Goal: Transaction & Acquisition: Subscribe to service/newsletter

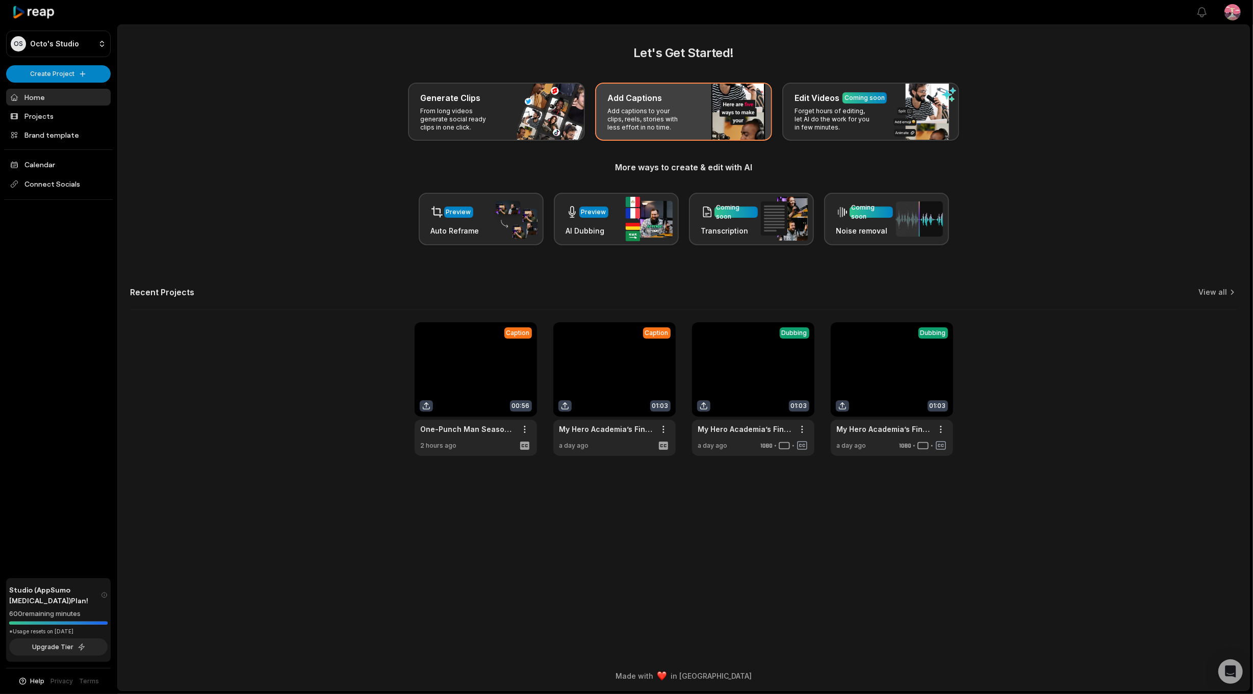
click at [657, 105] on div "Add Captions Add captions to your clips, reels, stories with less effort in no …" at bounding box center [683, 112] width 177 height 58
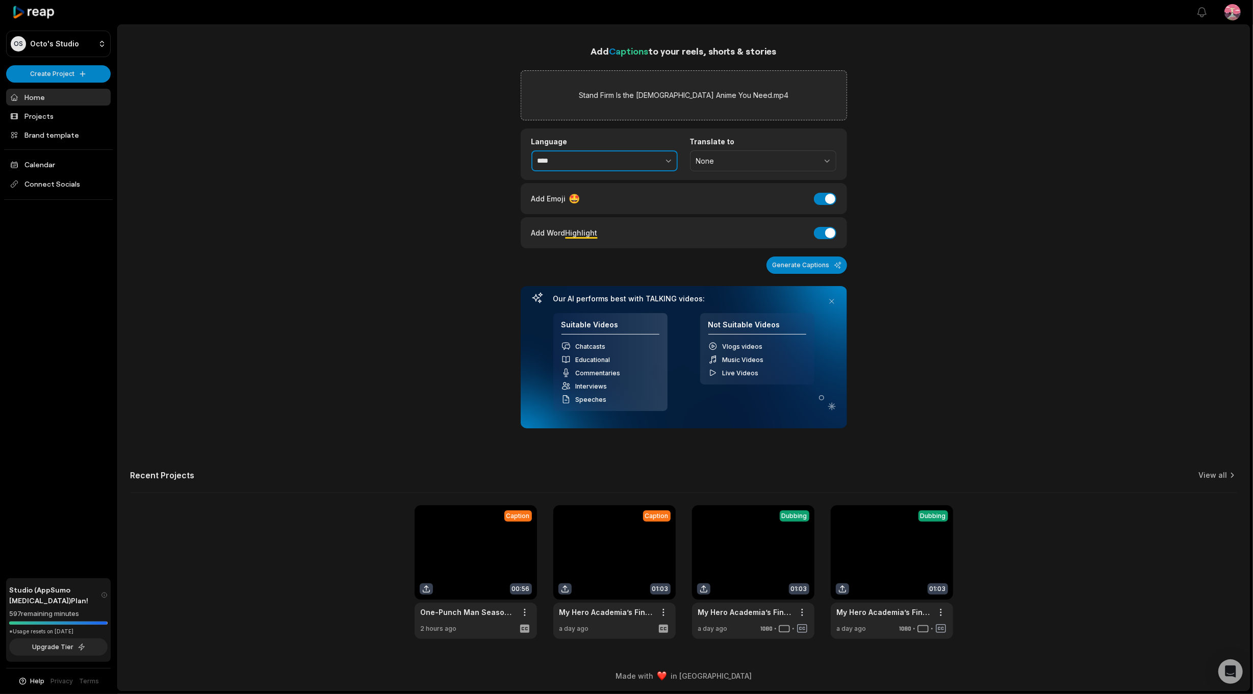
click at [611, 154] on input "****" at bounding box center [604, 160] width 146 height 21
click at [670, 162] on icon "button" at bounding box center [668, 161] width 10 height 10
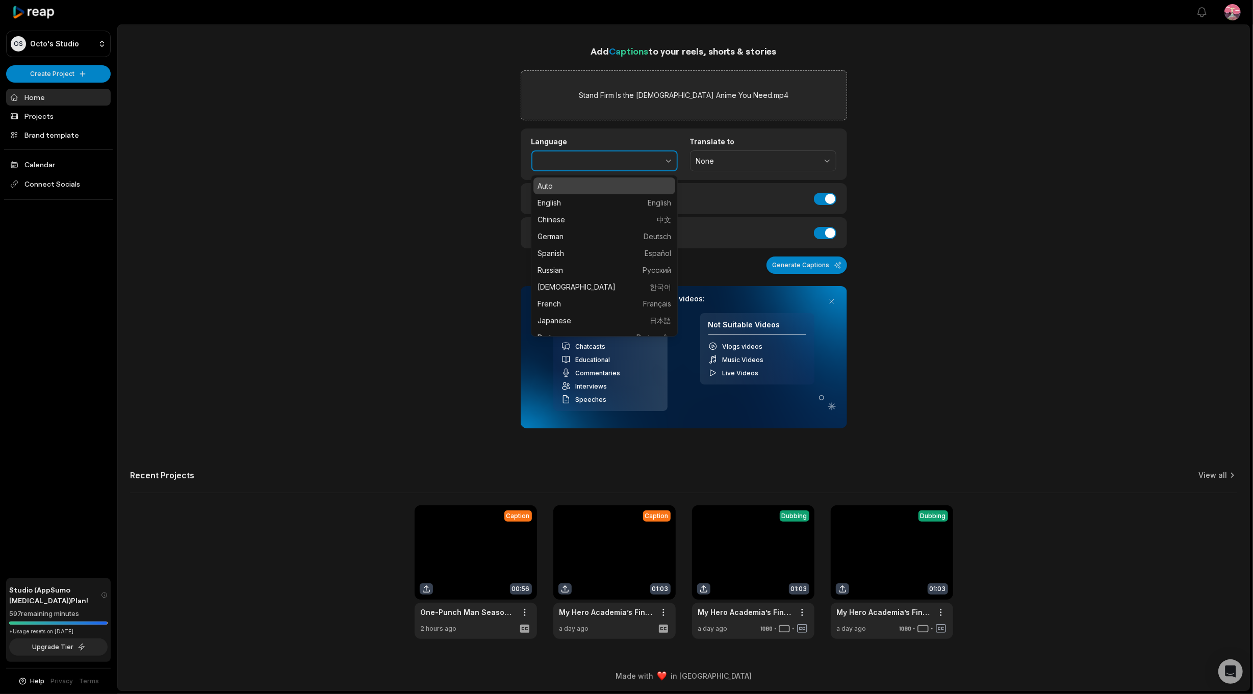
type input "*******"
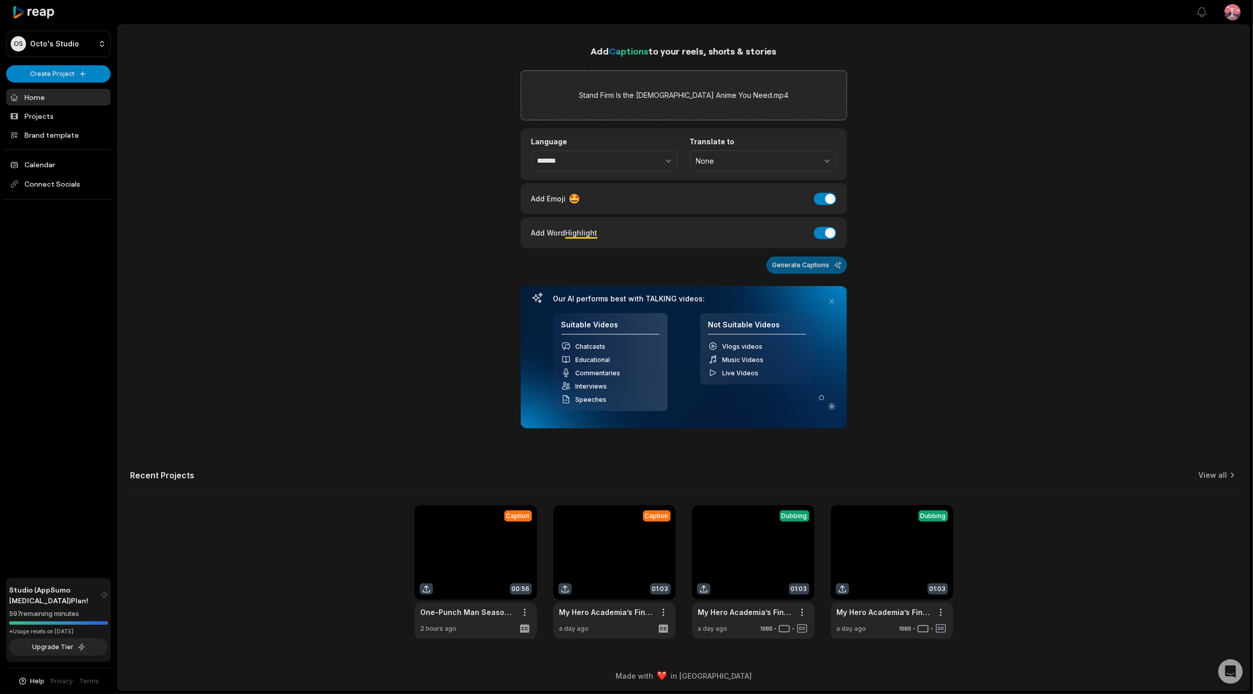
click at [806, 269] on button "Generate Captions" at bounding box center [806, 264] width 81 height 17
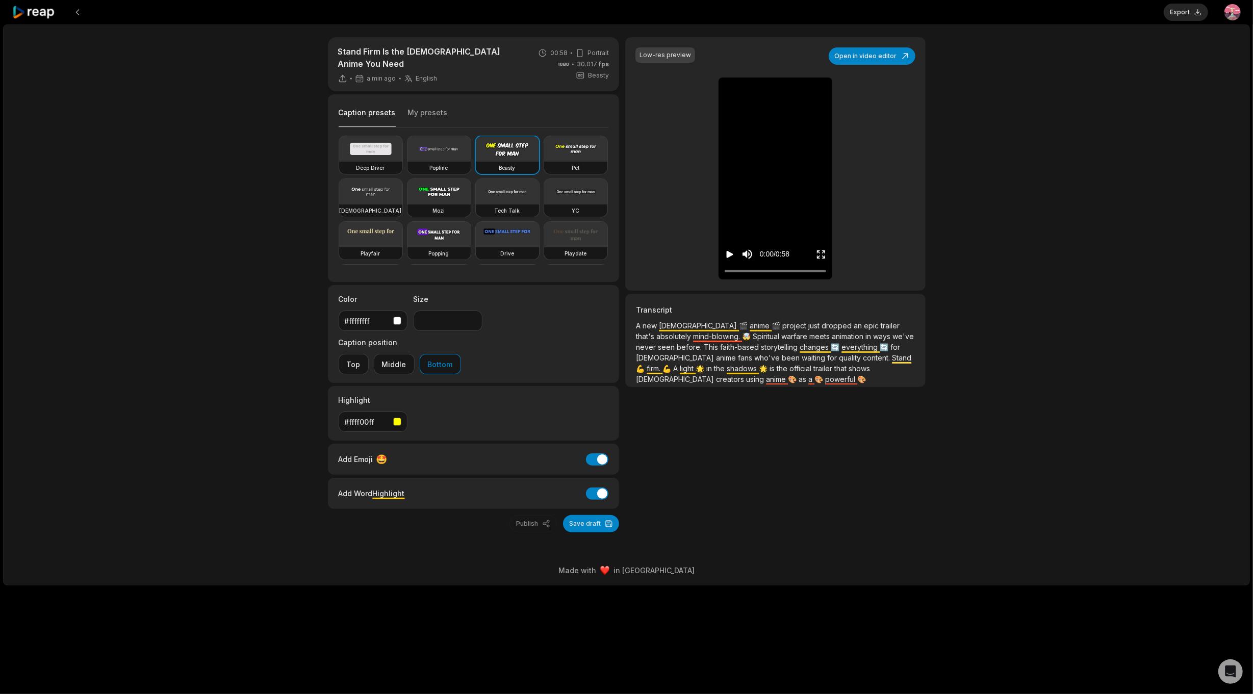
click at [732, 253] on icon "Play video" at bounding box center [730, 254] width 7 height 7
click at [1188, 15] on button "Export" at bounding box center [1186, 12] width 44 height 17
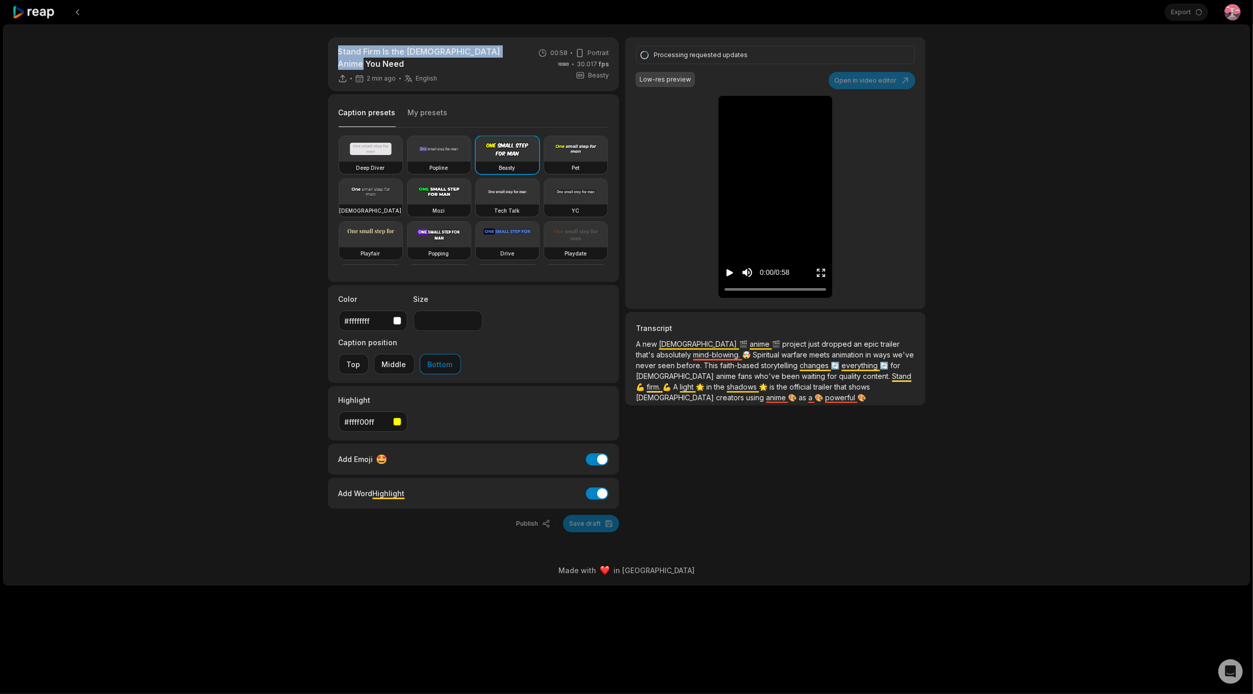
drag, startPoint x: 512, startPoint y: 51, endPoint x: 337, endPoint y: 54, distance: 175.4
click at [337, 54] on div "Stand Firm Is the Christian Anime You Need 2 min ago English en 00:58 Portrait …" at bounding box center [474, 64] width 292 height 54
copy p "Stand Firm Is the [DEMOGRAPHIC_DATA] Anime You Need"
click at [728, 272] on icon "Play video" at bounding box center [730, 272] width 7 height 7
click at [730, 273] on icon "Play video" at bounding box center [730, 272] width 7 height 7
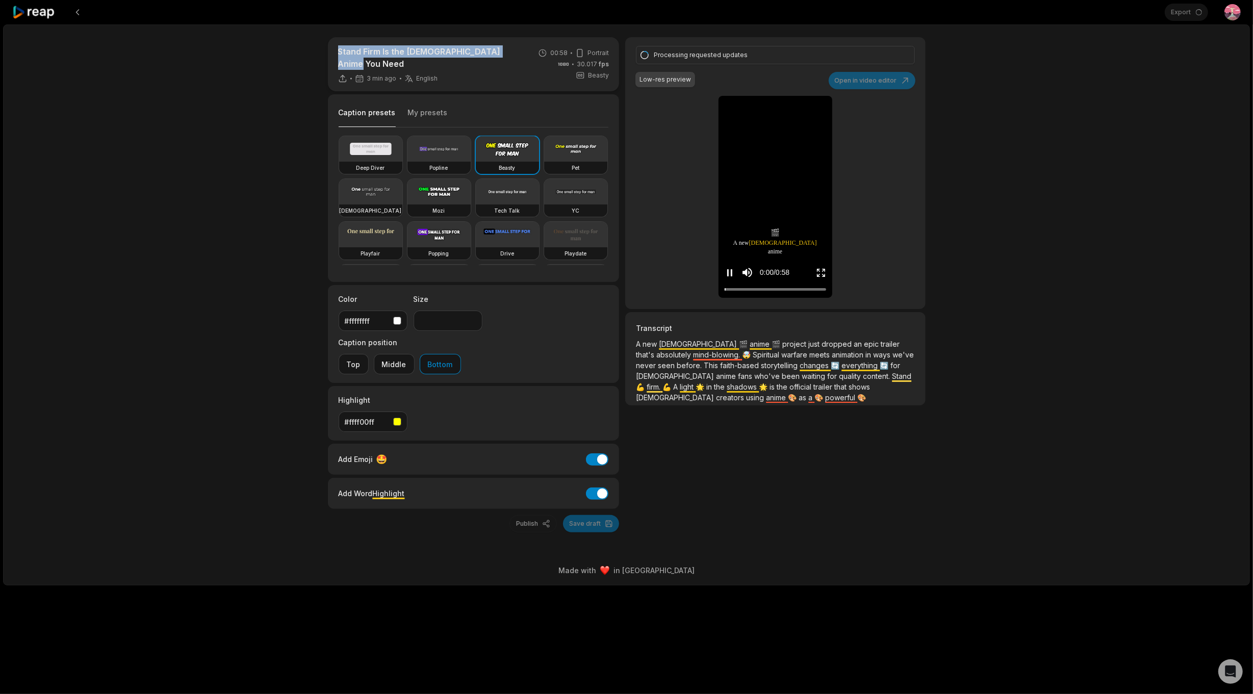
drag, startPoint x: 768, startPoint y: 286, endPoint x: 784, endPoint y: 286, distance: 16.3
click at [770, 286] on div at bounding box center [775, 289] width 101 height 7
click at [808, 284] on div at bounding box center [775, 284] width 101 height 4
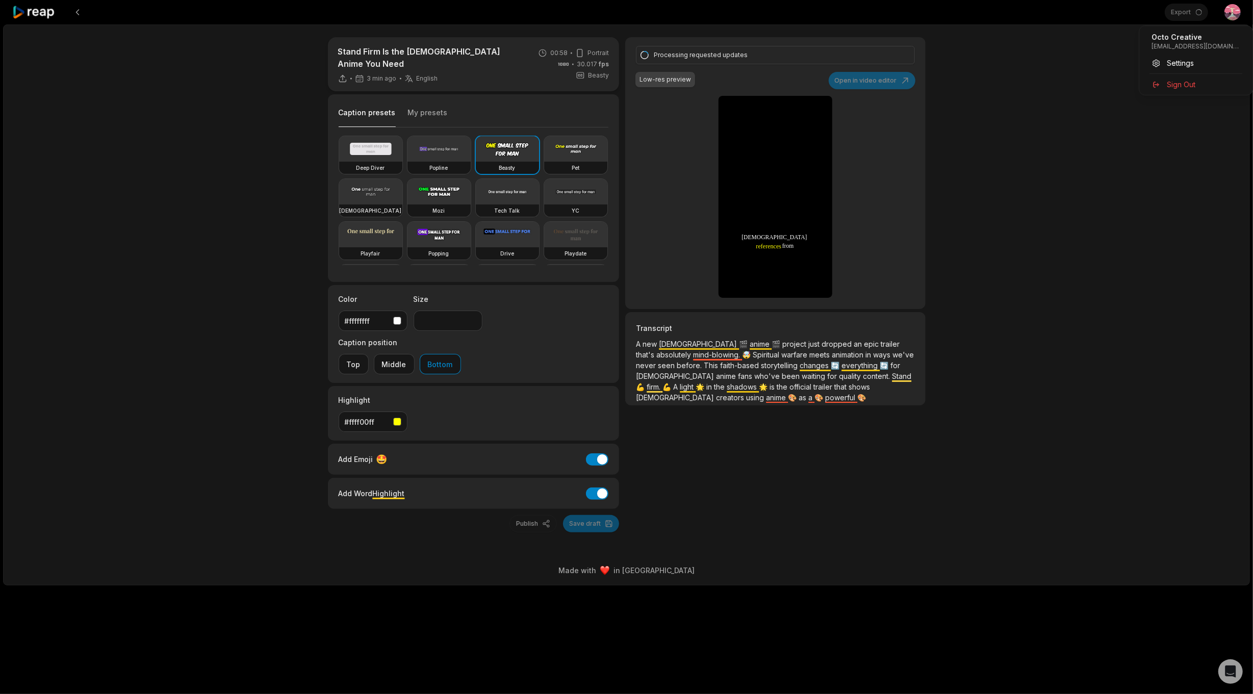
click at [1232, 14] on html "Export Open user menu Stand Firm Is the Christian Anime You Need 3 min ago Engl…" at bounding box center [626, 347] width 1253 height 694
click at [1172, 58] on span "Settings" at bounding box center [1180, 63] width 27 height 11
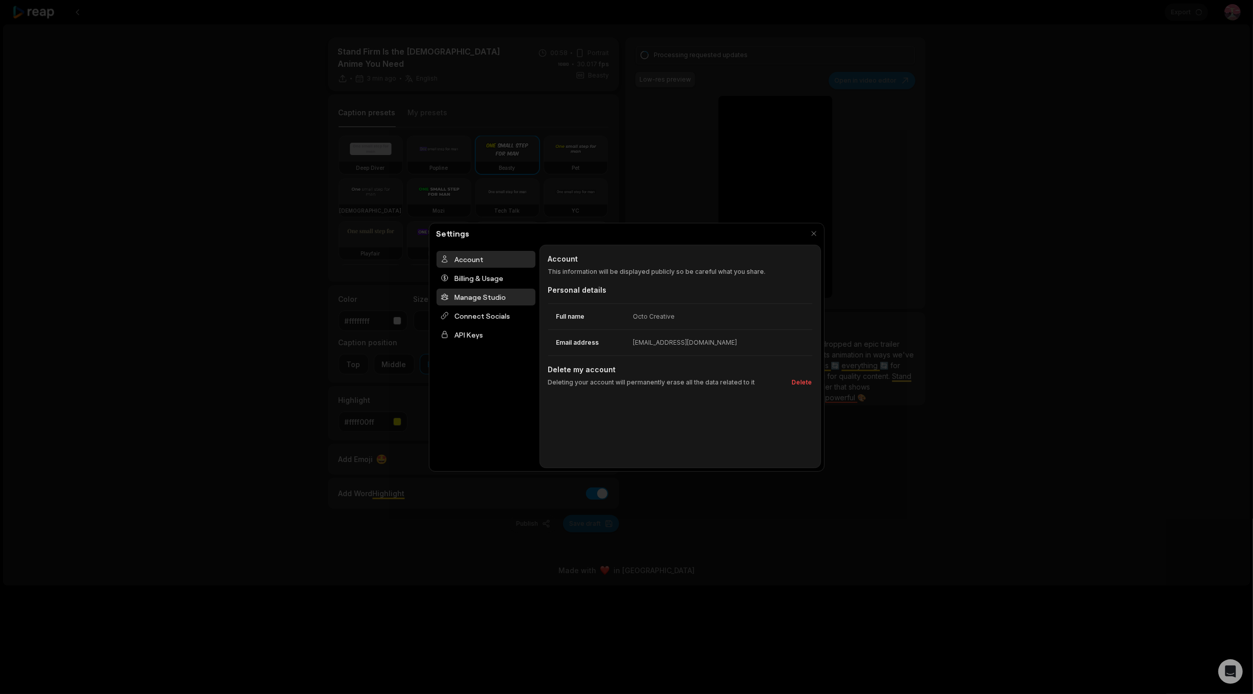
click at [490, 296] on div "Manage Studio" at bounding box center [485, 297] width 99 height 17
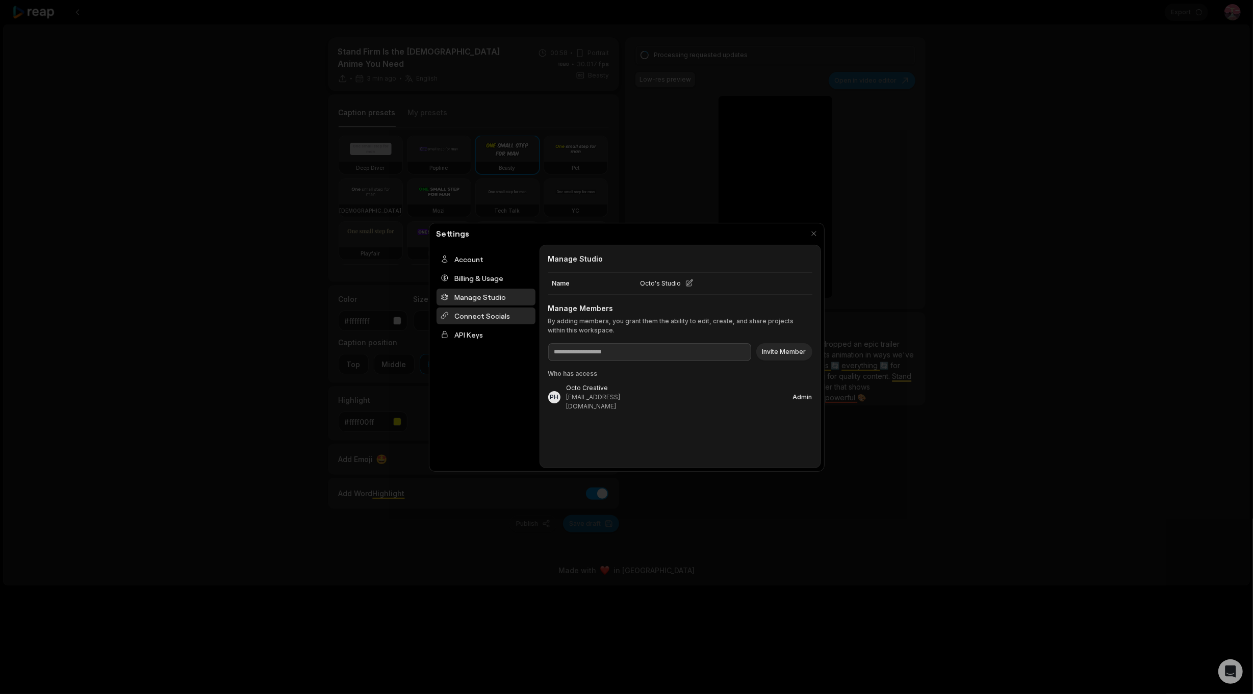
click at [496, 319] on div "Connect Socials" at bounding box center [485, 315] width 99 height 17
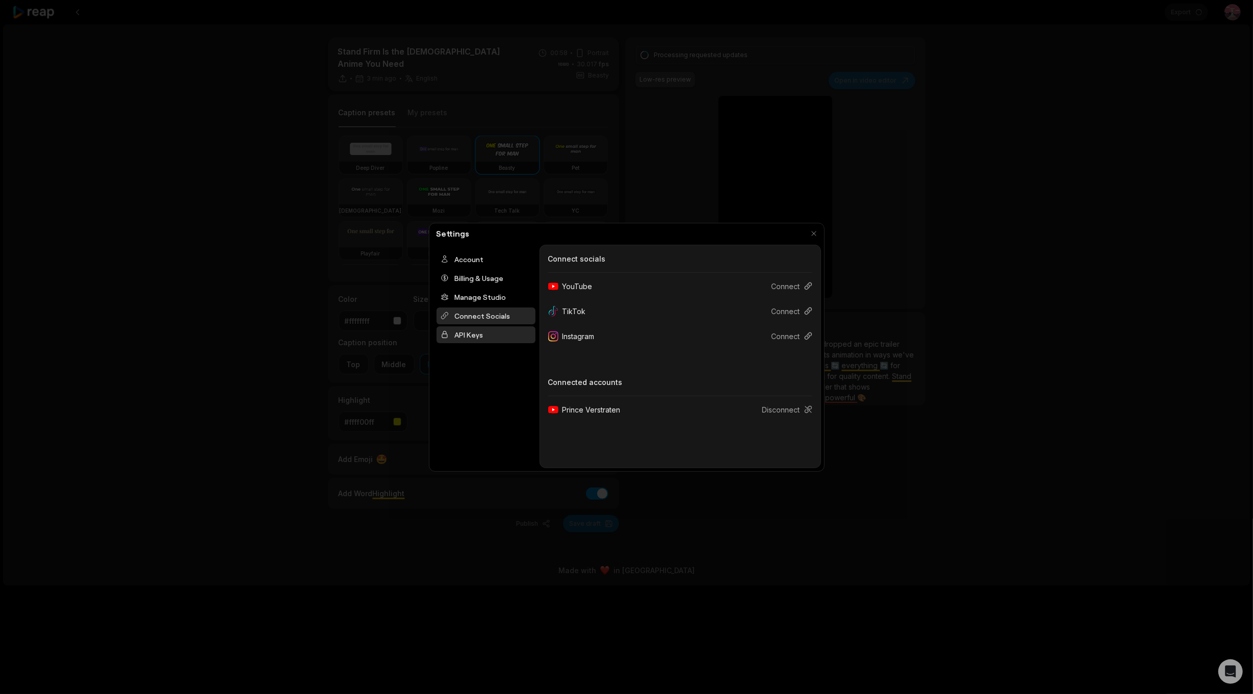
click at [466, 330] on div "API Keys" at bounding box center [485, 334] width 99 height 17
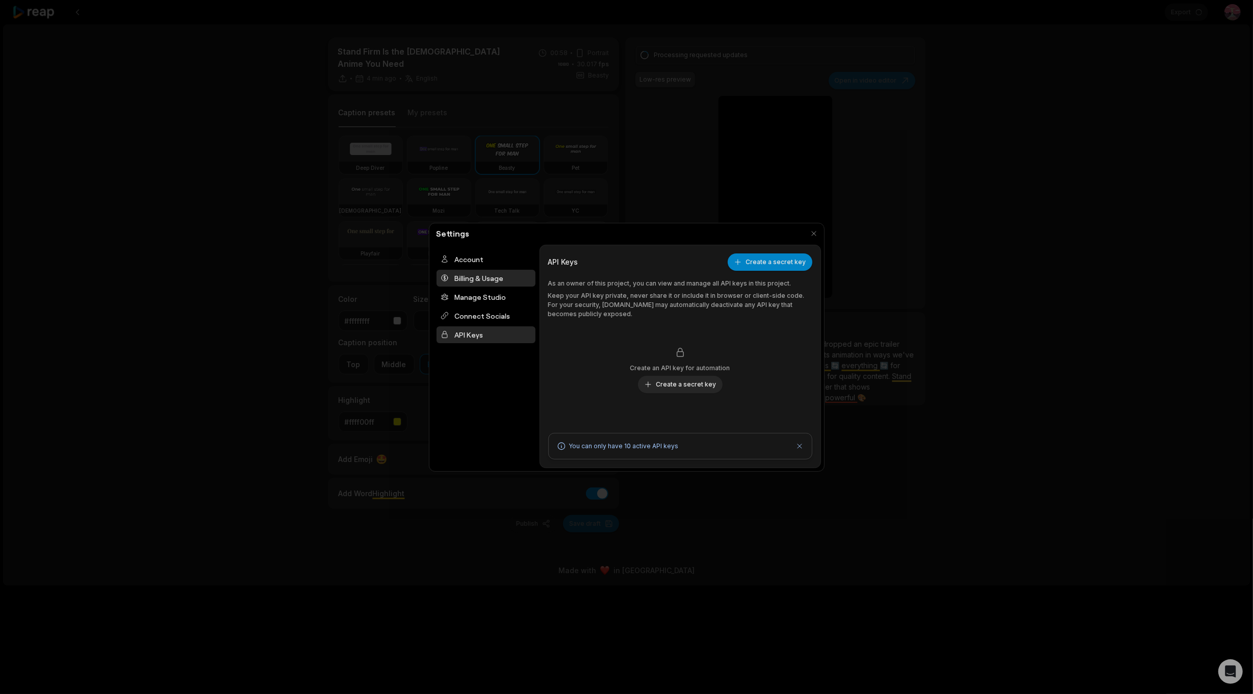
click at [467, 284] on div "Billing & Usage" at bounding box center [485, 278] width 99 height 17
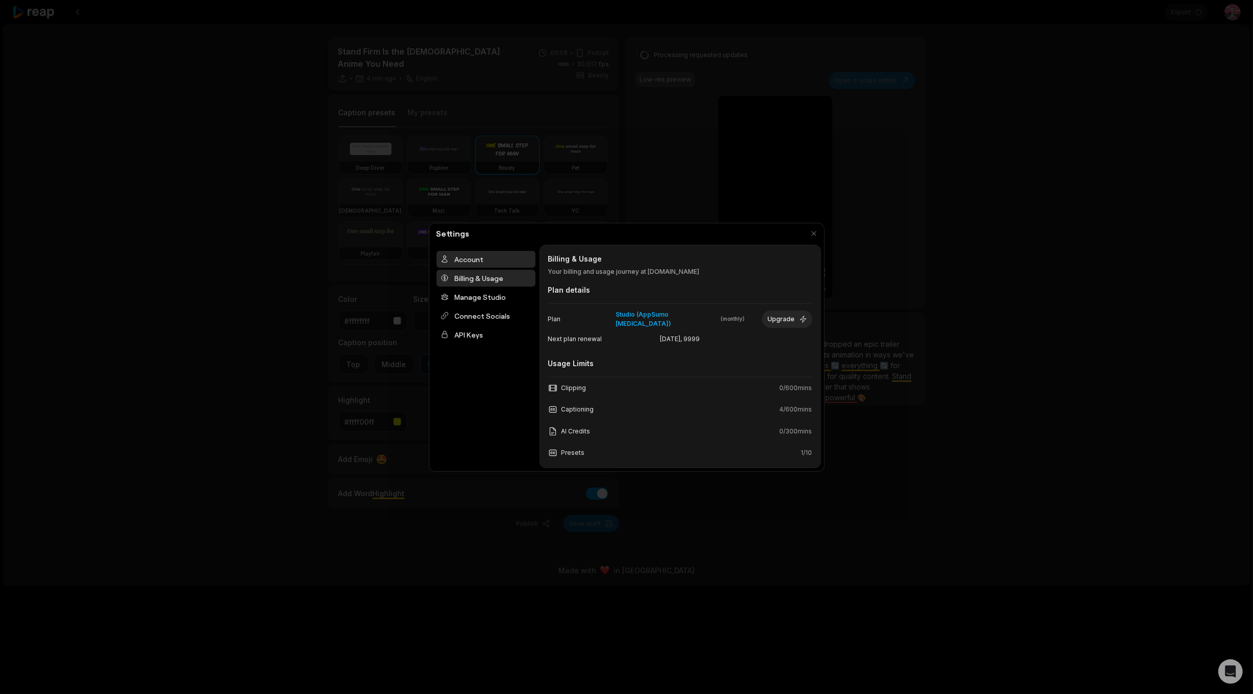
click at [468, 263] on div "Account" at bounding box center [485, 259] width 99 height 17
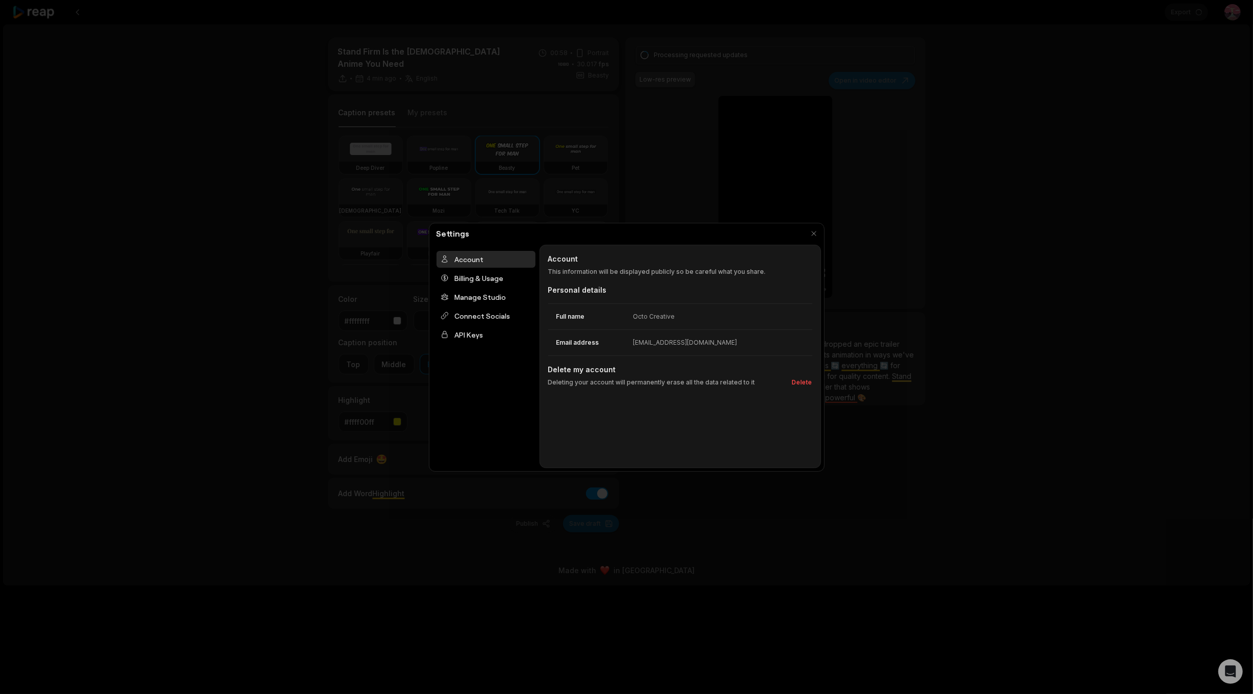
click at [400, 468] on div at bounding box center [626, 347] width 1253 height 694
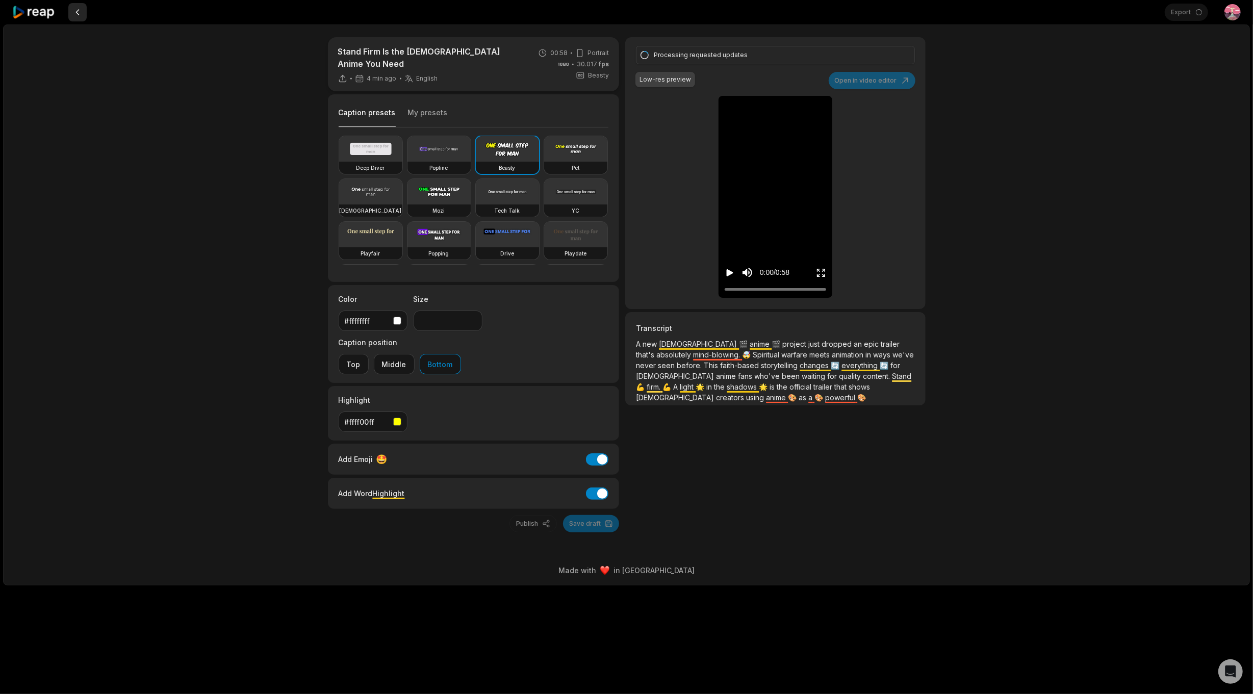
click at [82, 14] on button at bounding box center [77, 12] width 18 height 18
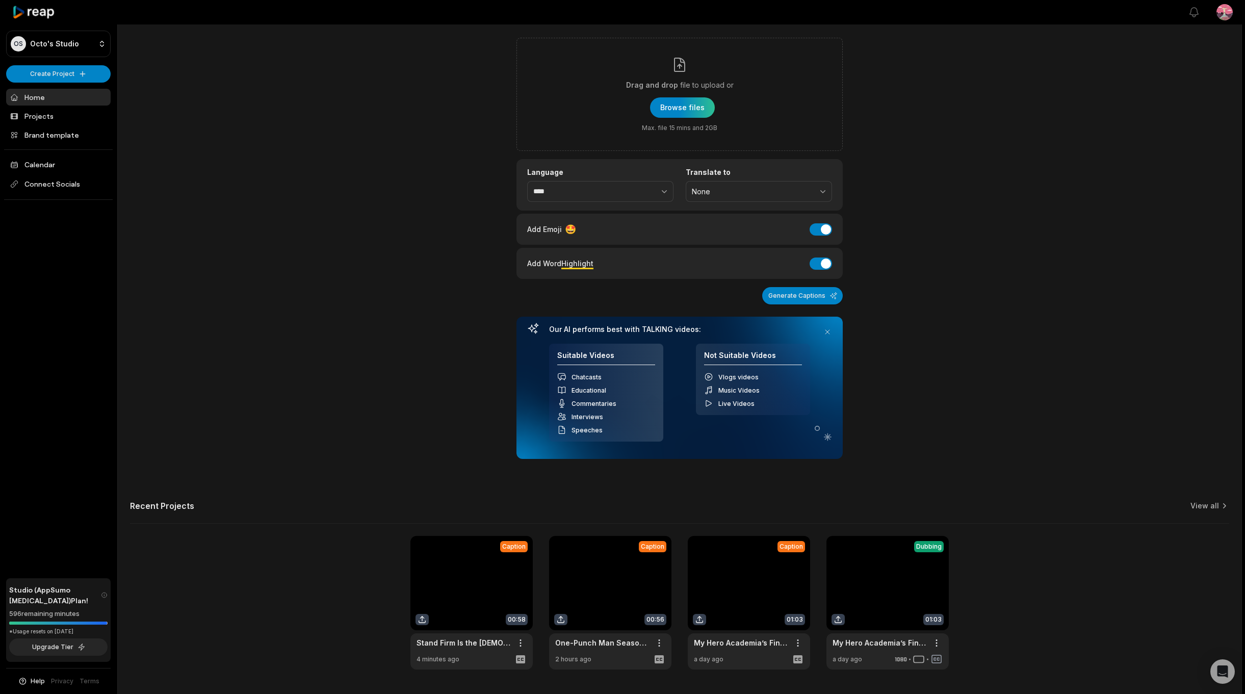
scroll to position [59, 0]
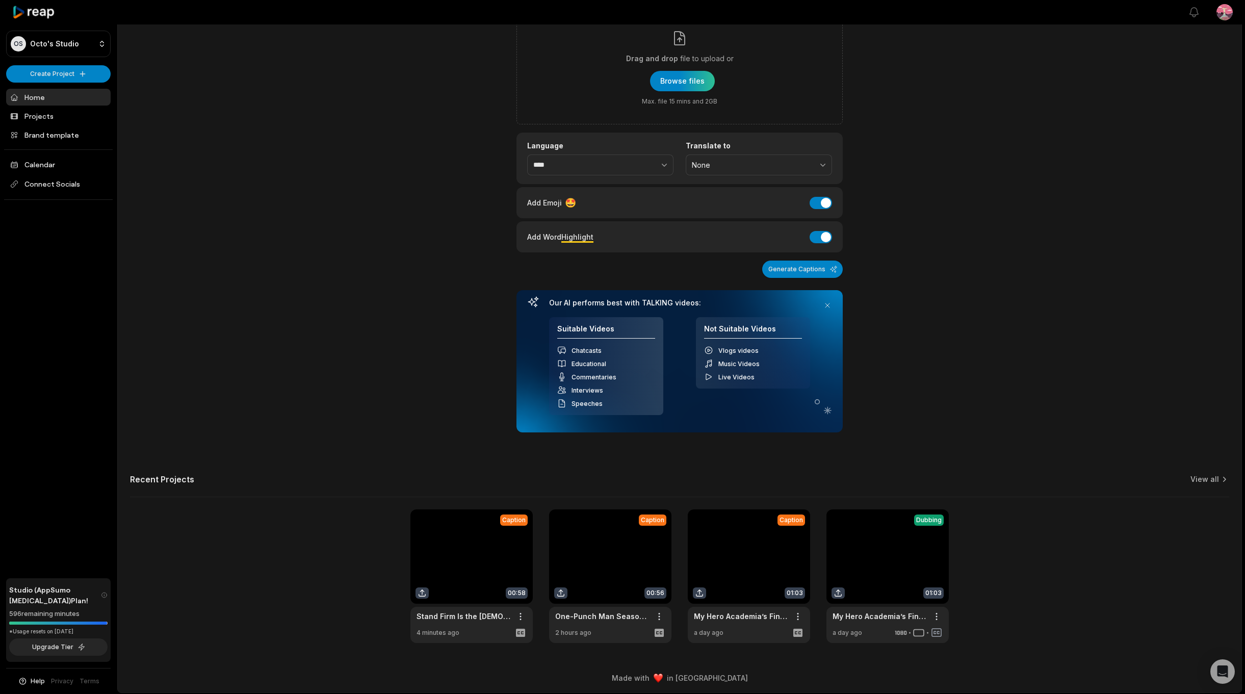
click at [484, 550] on link at bounding box center [471, 576] width 122 height 134
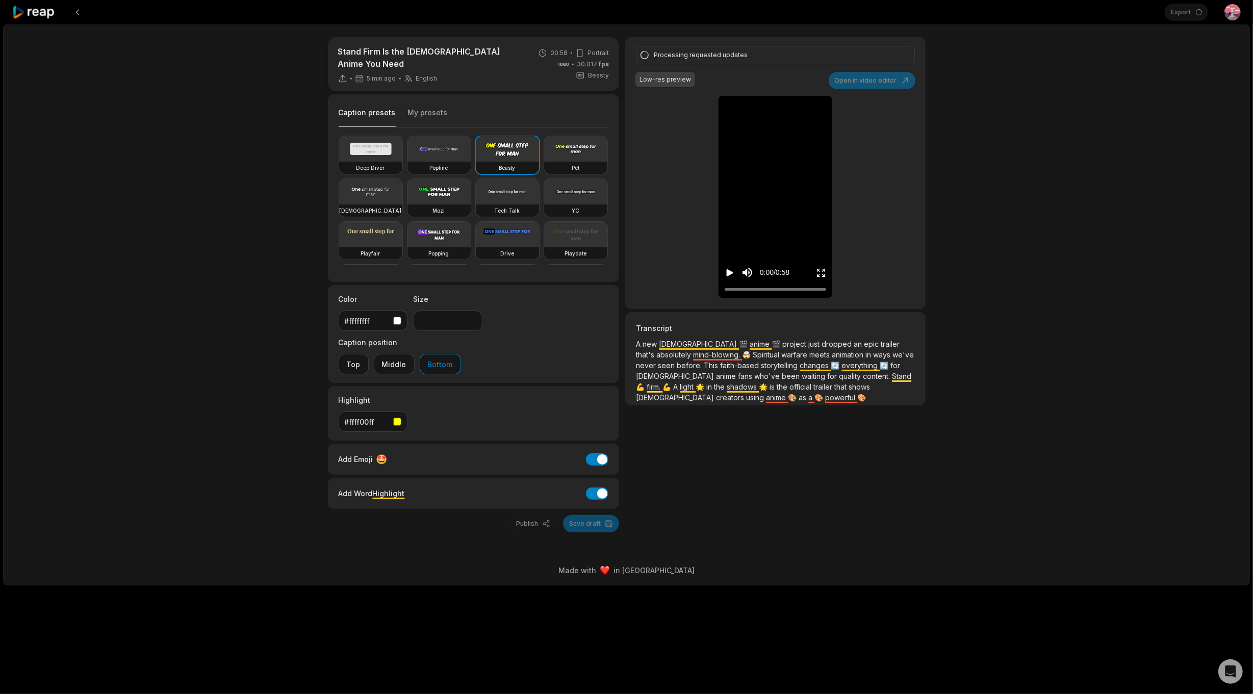
click at [727, 274] on icon "Play video" at bounding box center [730, 272] width 7 height 7
click at [70, 10] on button at bounding box center [77, 12] width 18 height 18
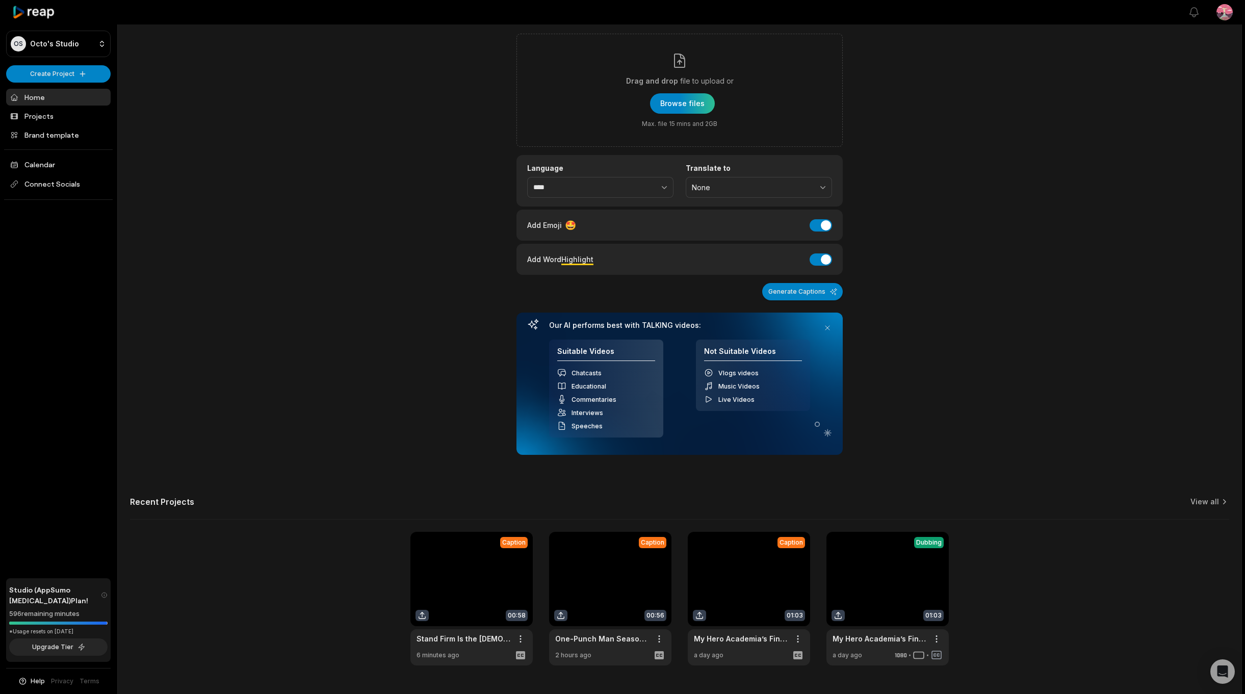
scroll to position [59, 0]
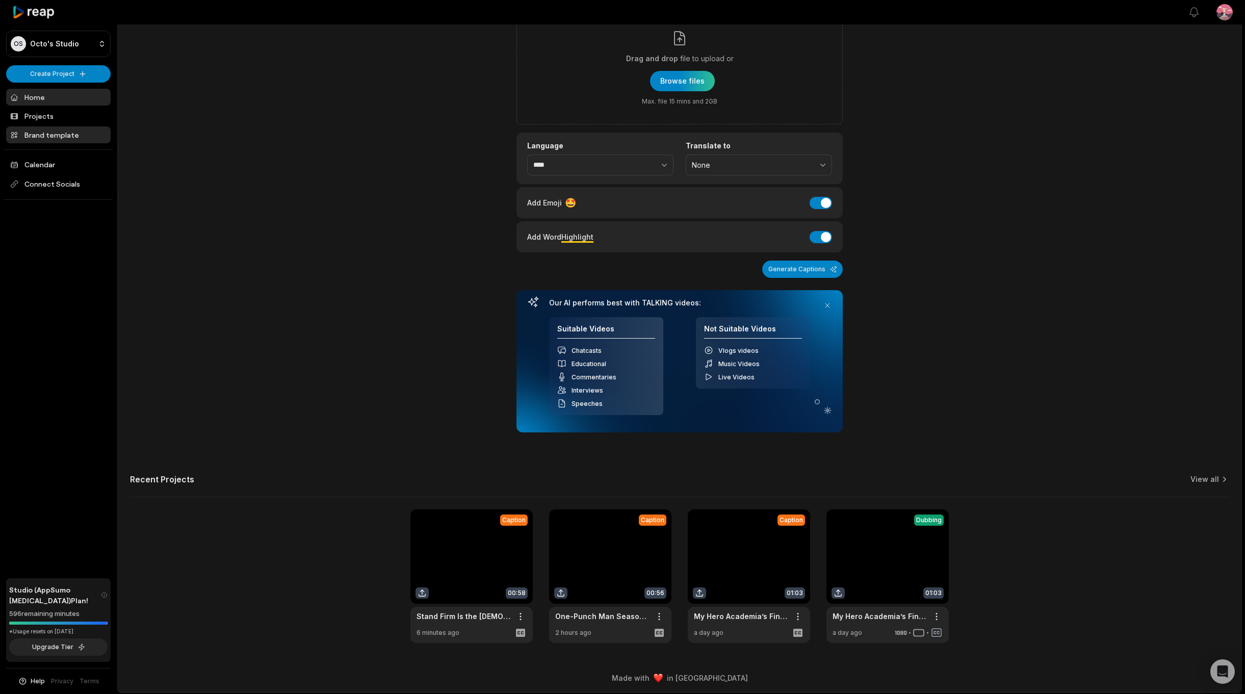
click at [41, 141] on link "Brand template" at bounding box center [58, 134] width 105 height 17
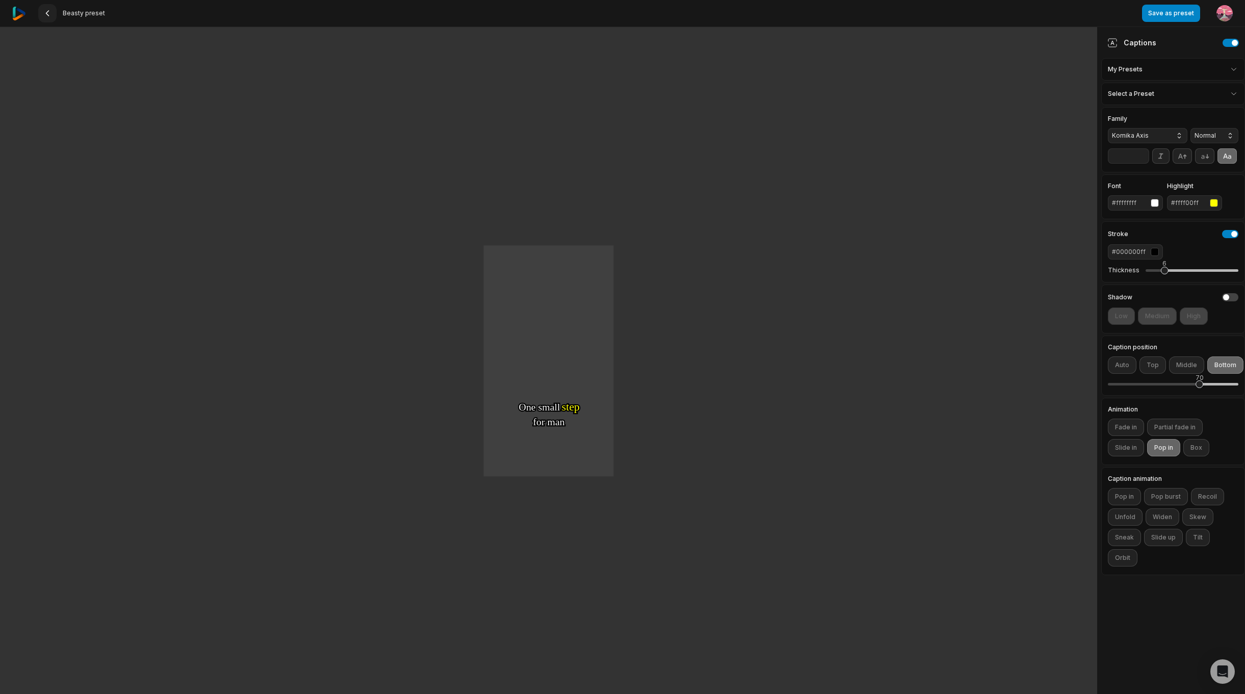
click at [53, 7] on button at bounding box center [47, 13] width 18 height 18
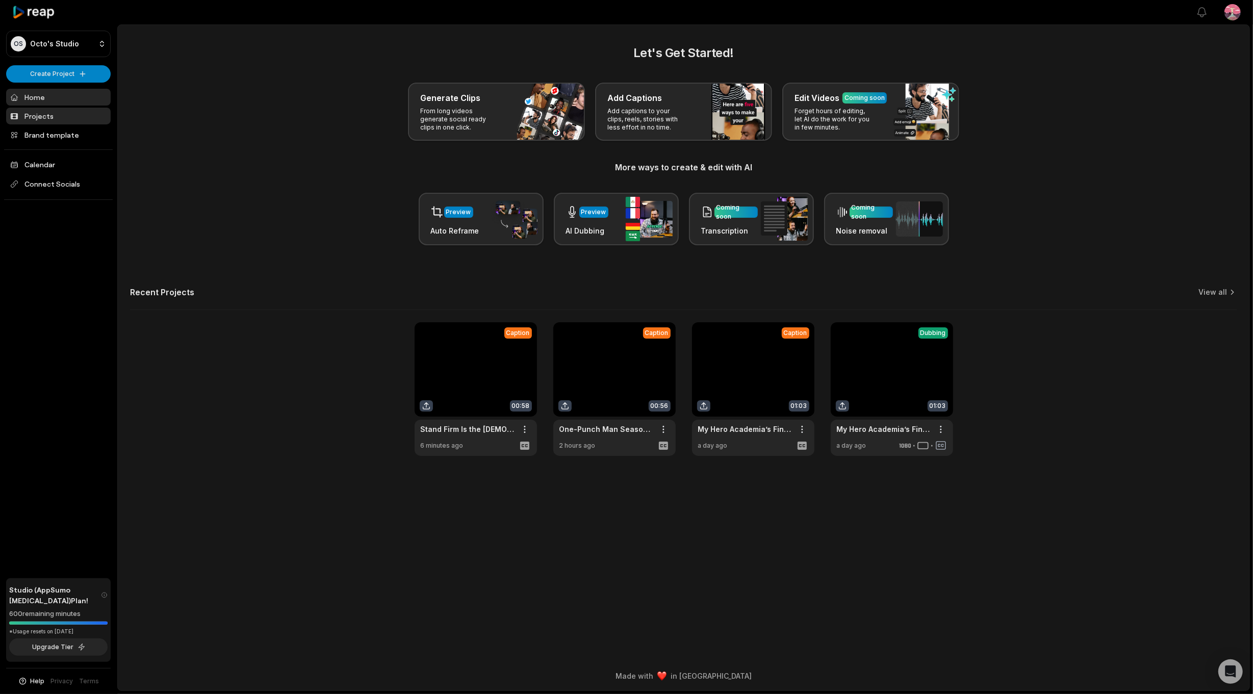
click at [29, 112] on link "Projects" at bounding box center [58, 116] width 105 height 17
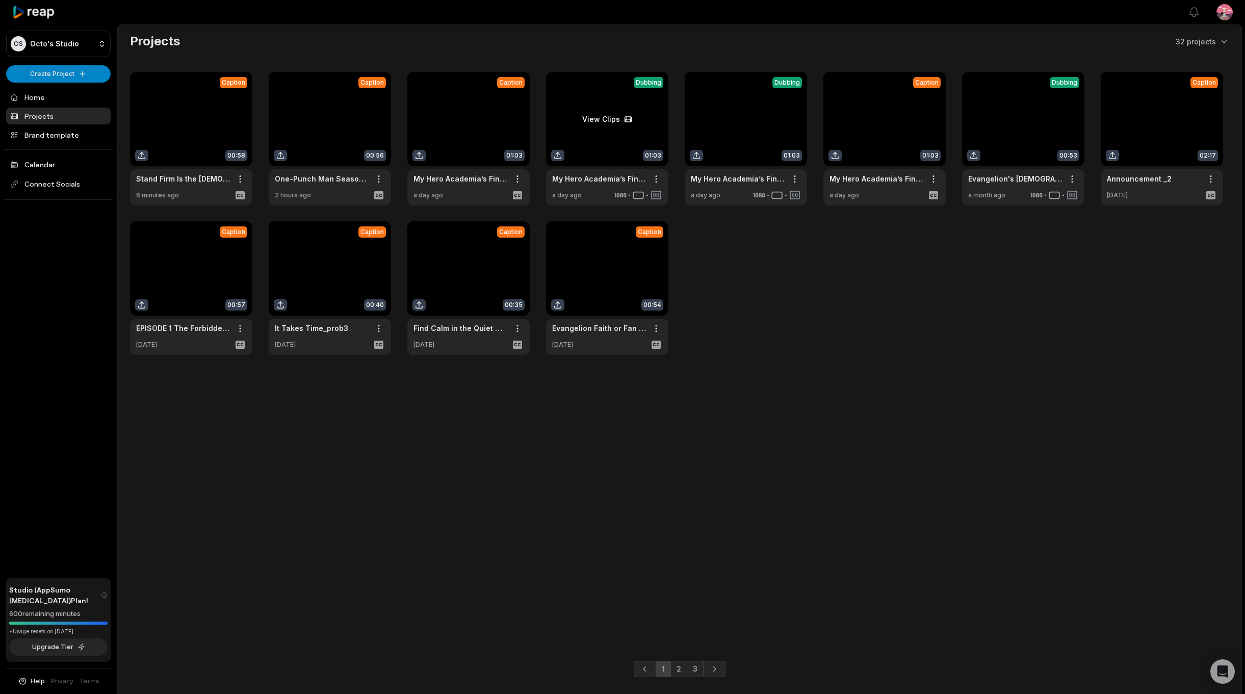
click at [609, 115] on link at bounding box center [607, 139] width 122 height 134
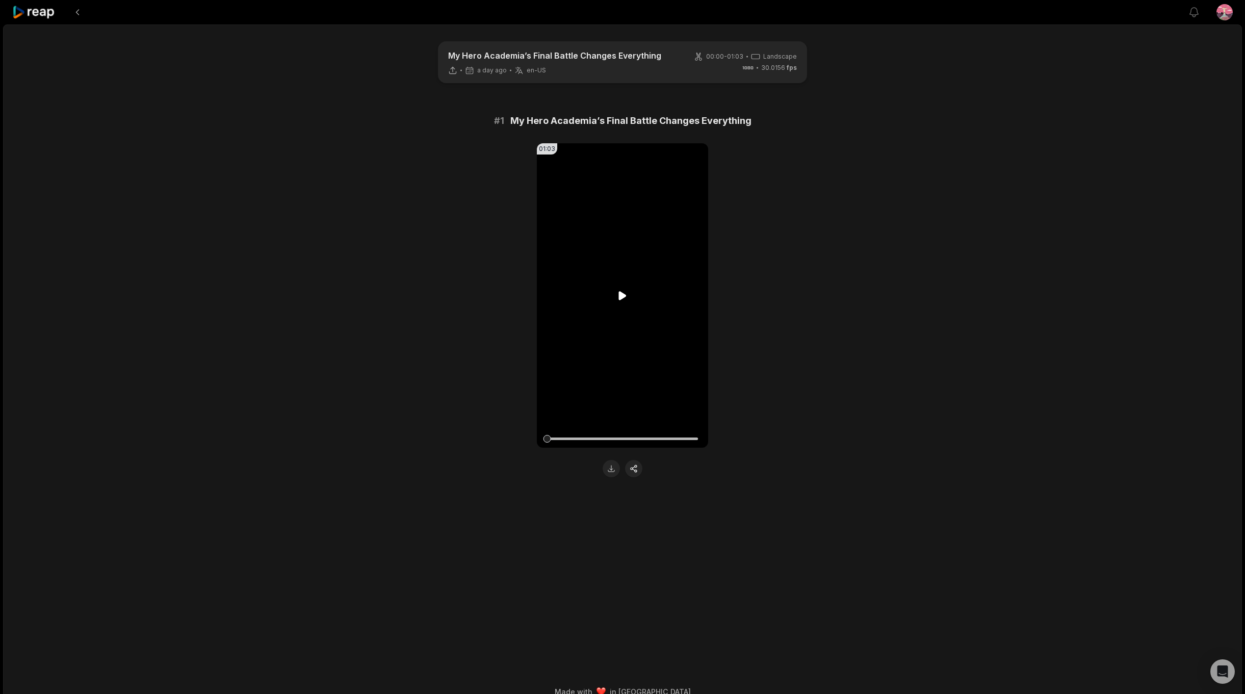
click at [617, 290] on icon at bounding box center [622, 296] width 12 height 12
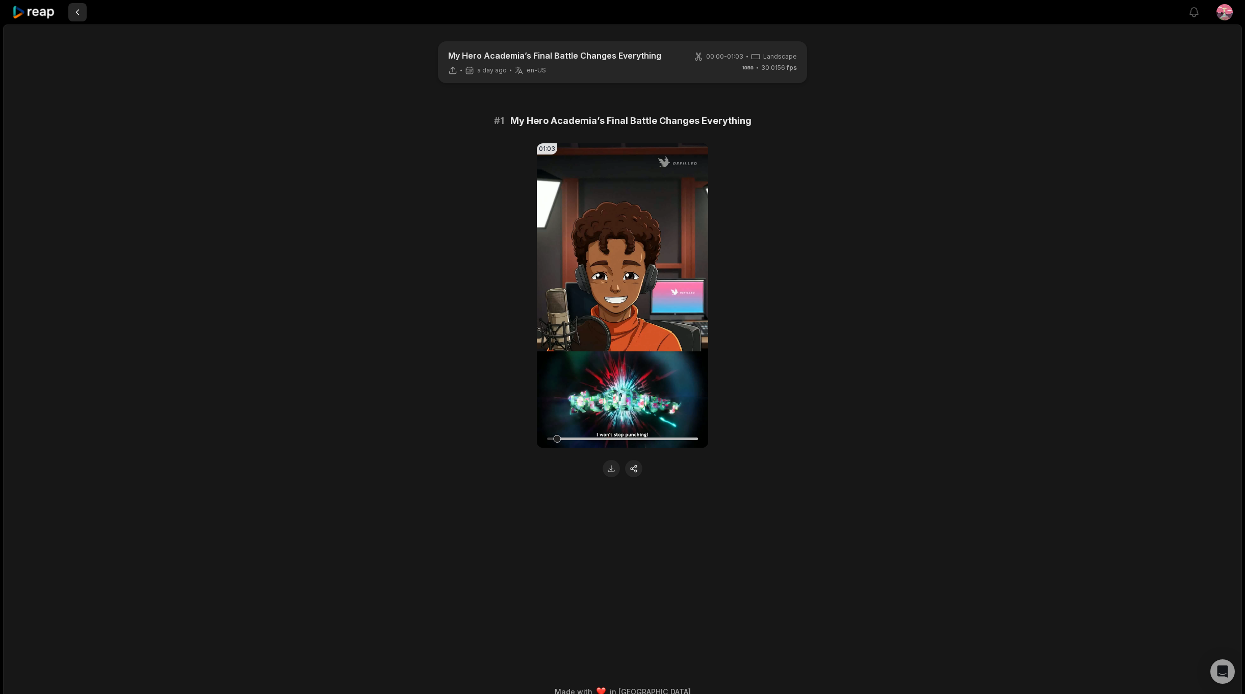
click at [81, 10] on button at bounding box center [77, 12] width 18 height 18
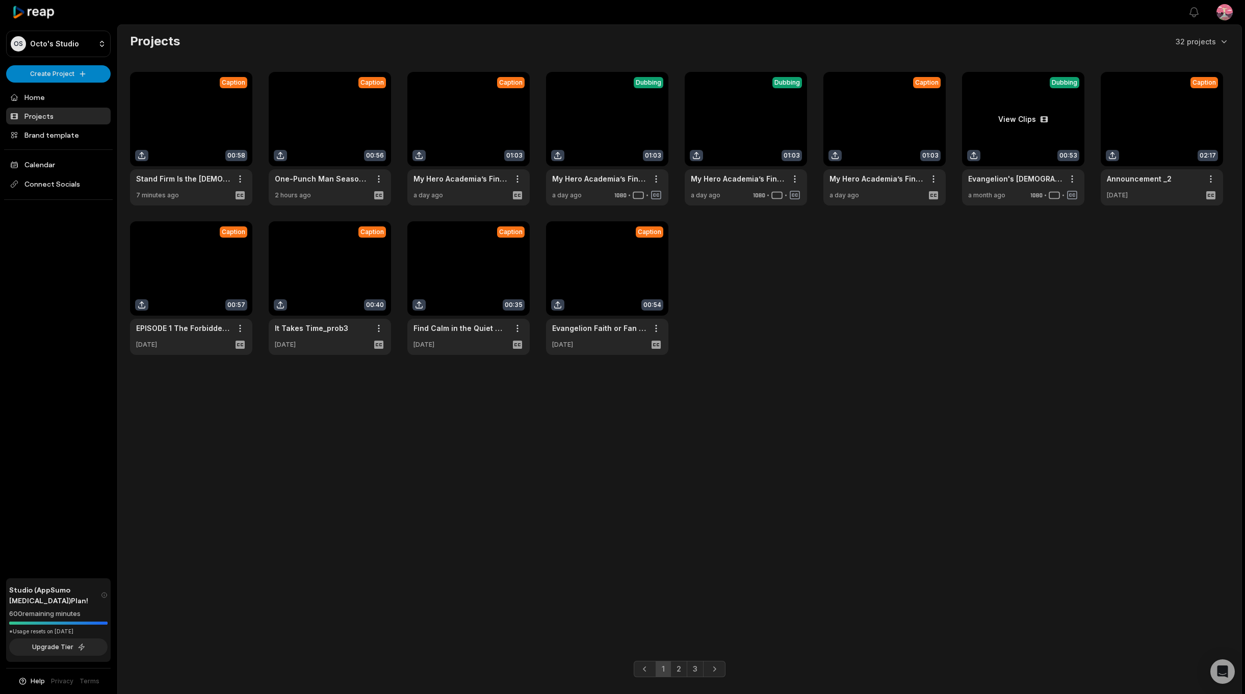
click at [1012, 94] on link at bounding box center [1023, 139] width 122 height 134
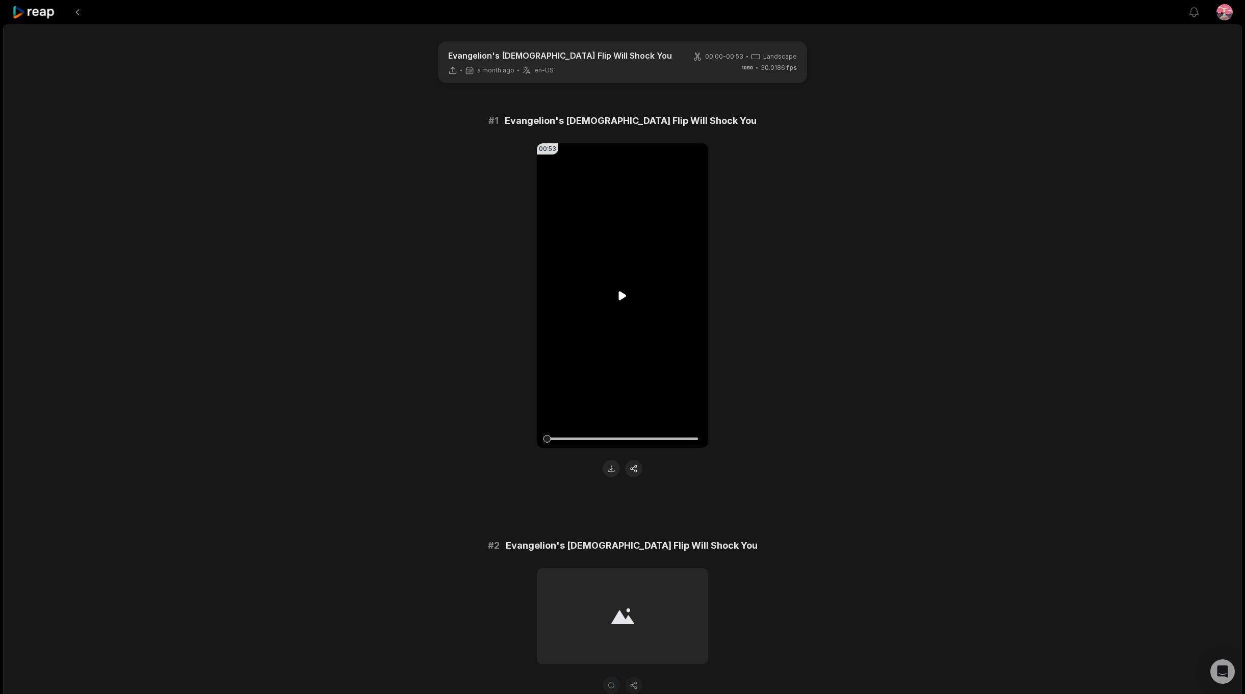
click at [634, 305] on video "Your browser does not support mp4 format." at bounding box center [622, 295] width 171 height 304
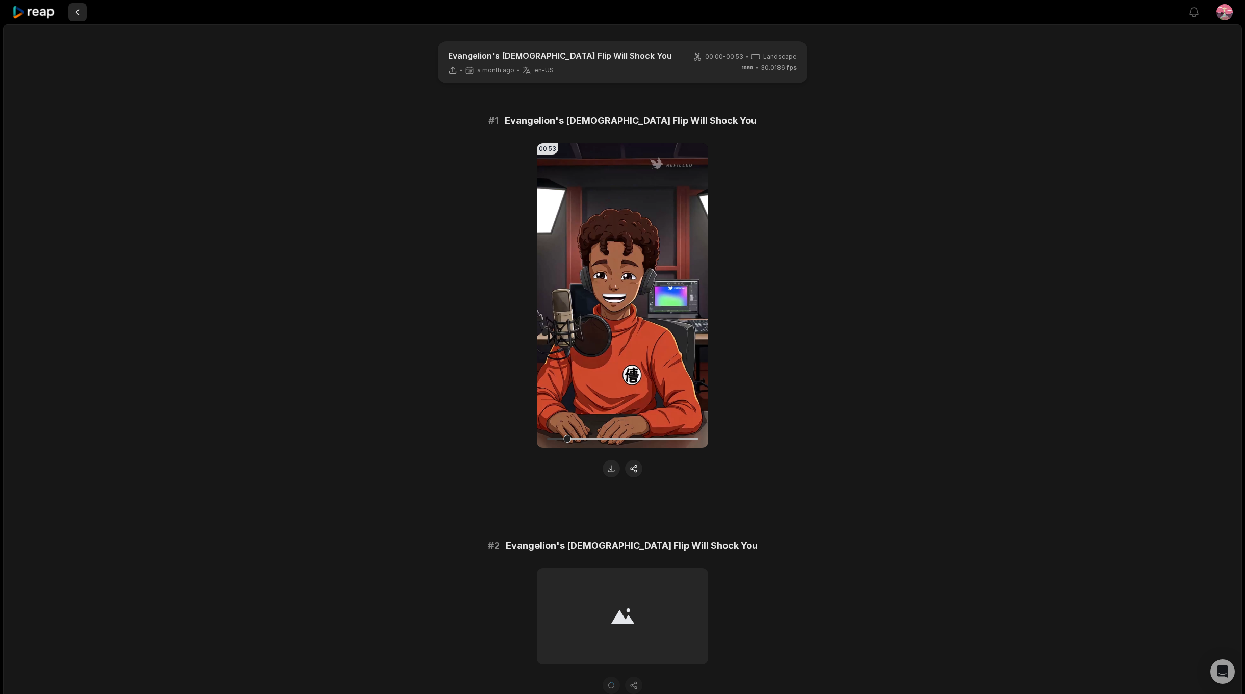
click at [77, 14] on button at bounding box center [77, 12] width 18 height 18
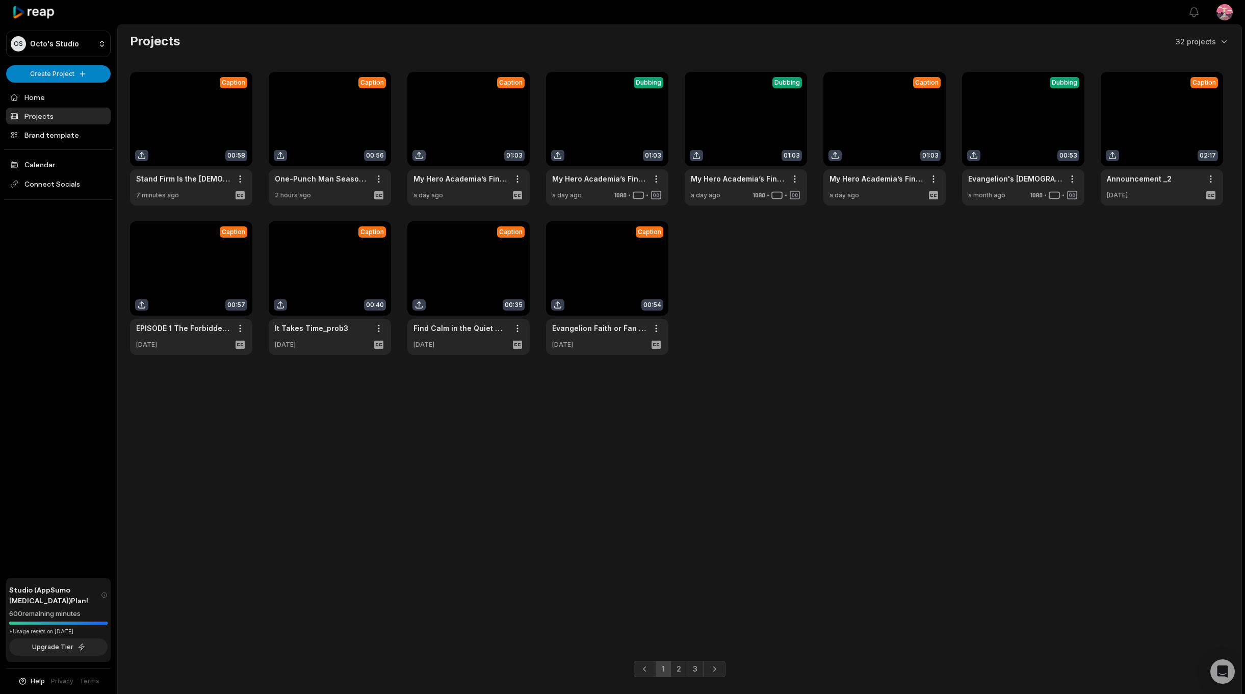
click at [214, 100] on link at bounding box center [191, 139] width 122 height 134
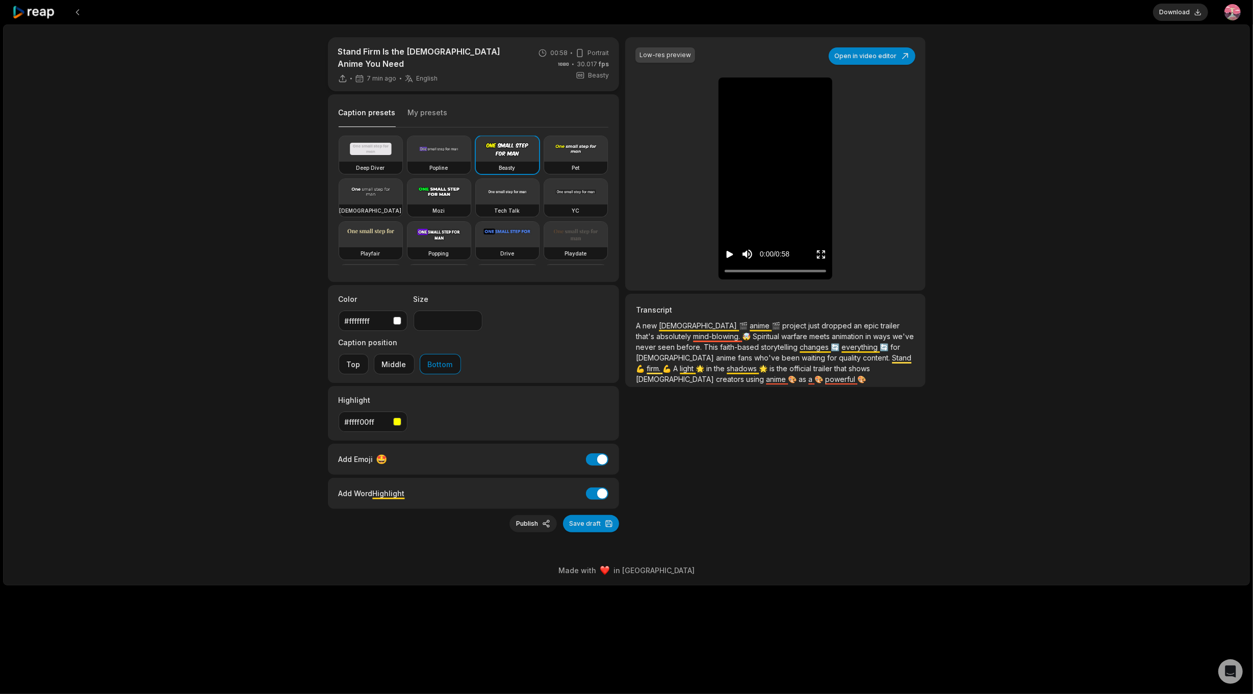
click at [526, 515] on button "Publish" at bounding box center [532, 523] width 47 height 17
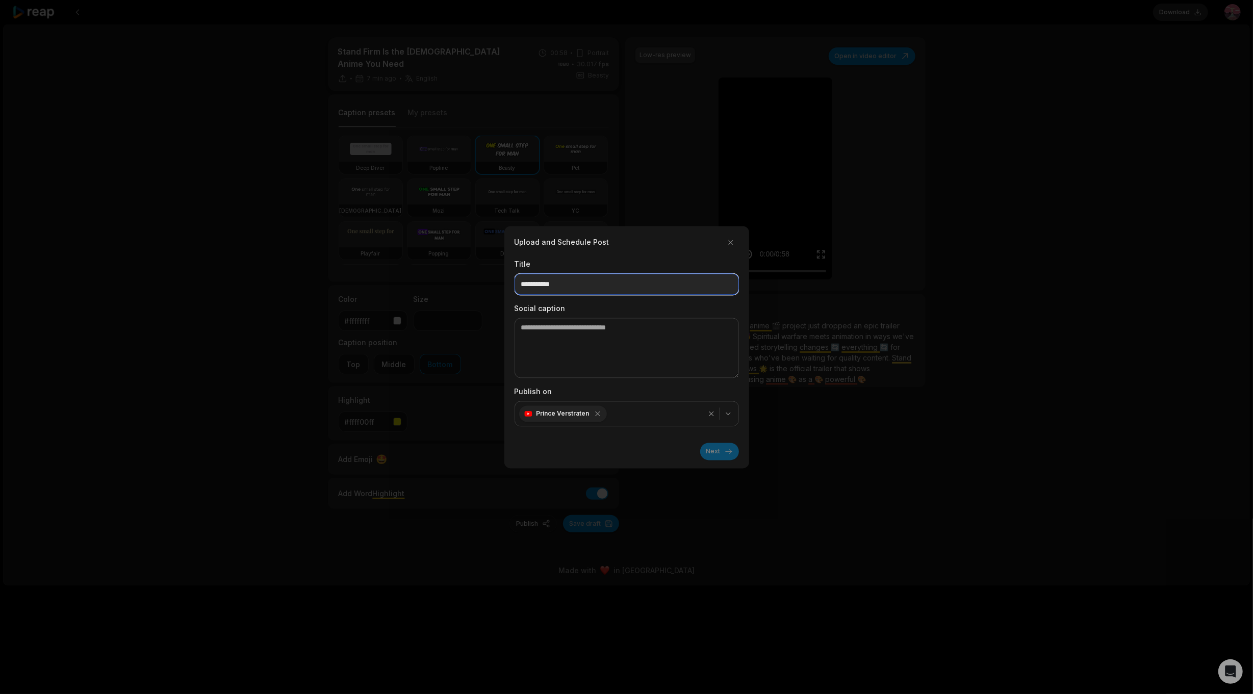
click at [580, 294] on input at bounding box center [626, 283] width 224 height 21
paste input "**********"
type input "**********"
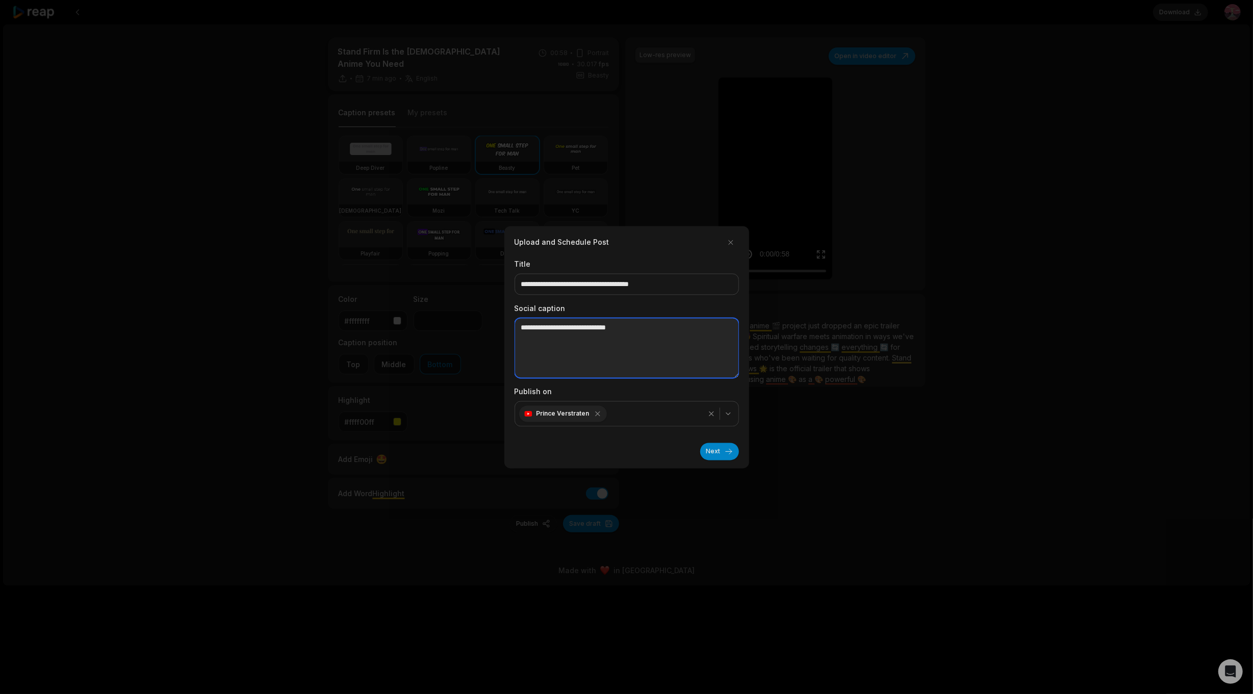
click at [551, 334] on textarea at bounding box center [626, 348] width 224 height 60
paste textarea "**********"
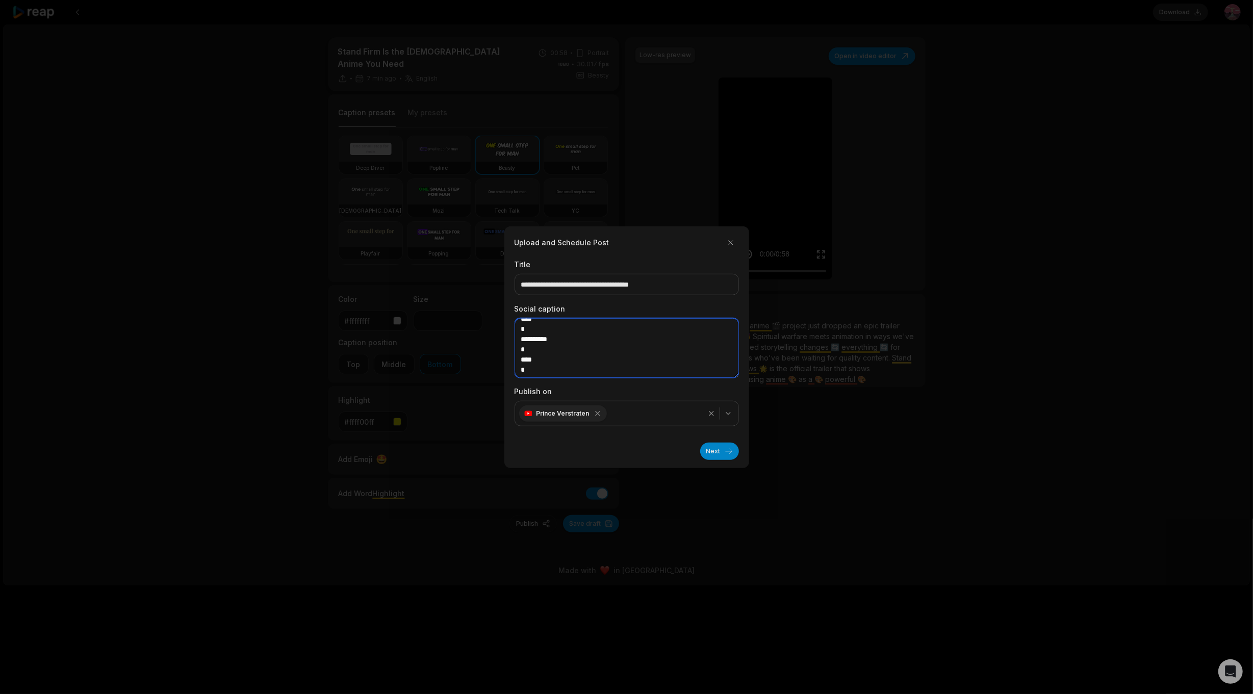
scroll to position [109, 0]
drag, startPoint x: 577, startPoint y: 341, endPoint x: 512, endPoint y: 335, distance: 65.0
click at [512, 335] on div "**********" at bounding box center [626, 347] width 245 height 242
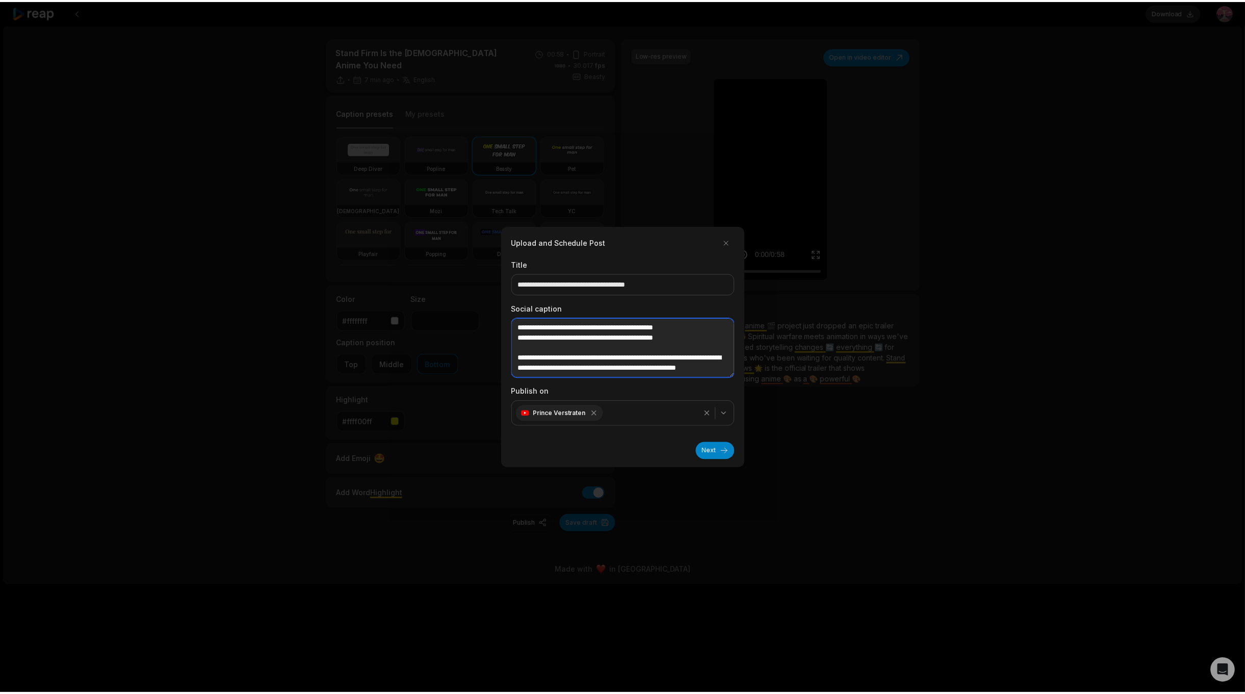
scroll to position [66, 0]
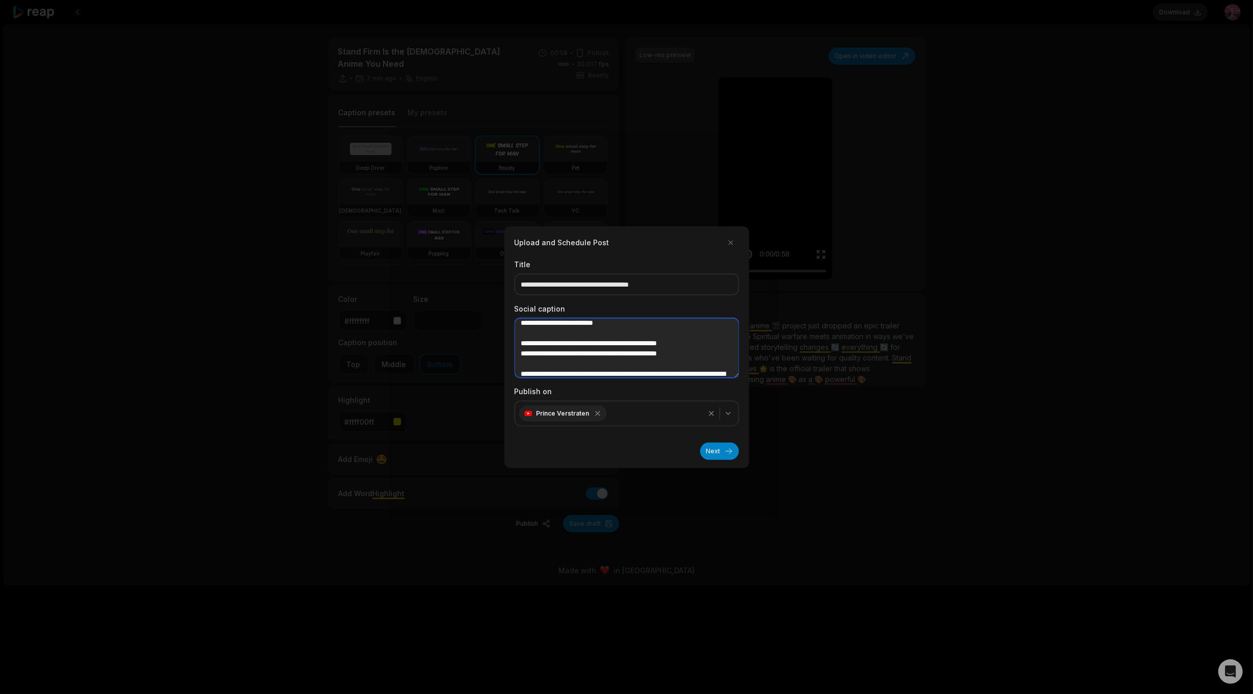
drag, startPoint x: 656, startPoint y: 326, endPoint x: 518, endPoint y: 355, distance: 141.2
click at [518, 355] on textarea "**********" at bounding box center [626, 348] width 224 height 60
paste textarea "**********"
type textarea "**********"
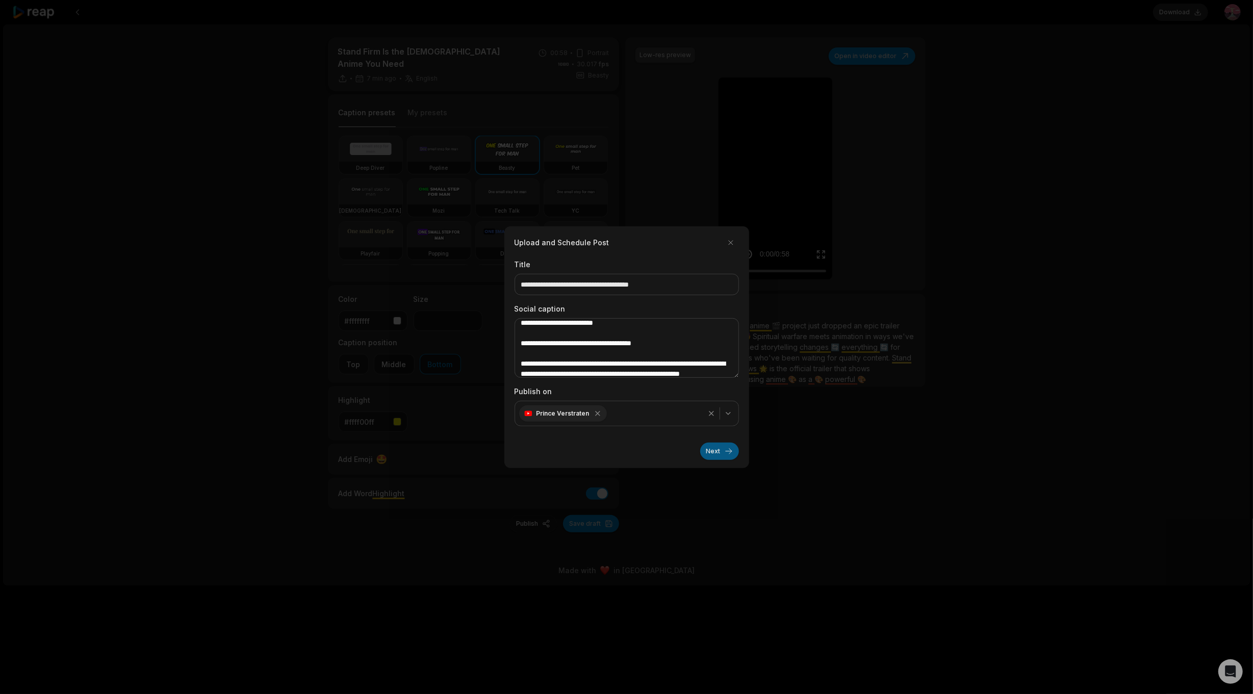
click at [716, 452] on button "Next" at bounding box center [719, 451] width 39 height 17
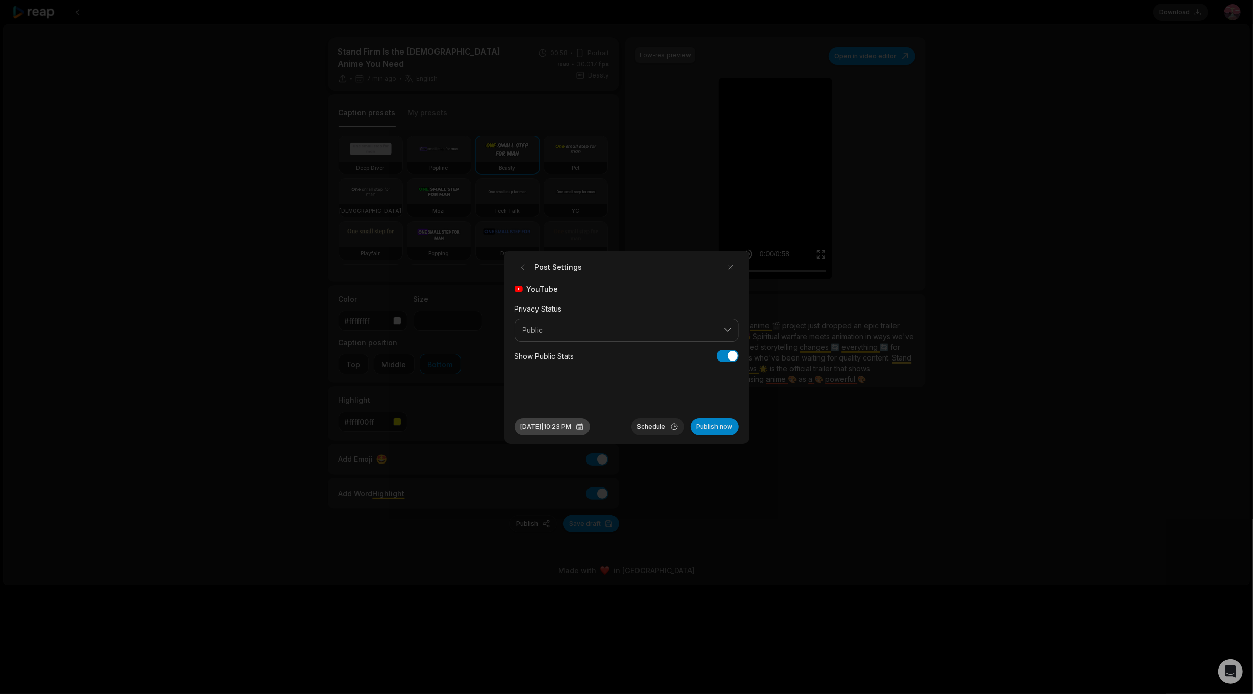
click at [562, 429] on button "Oct 1, 2025 | 10:23 PM" at bounding box center [551, 426] width 75 height 17
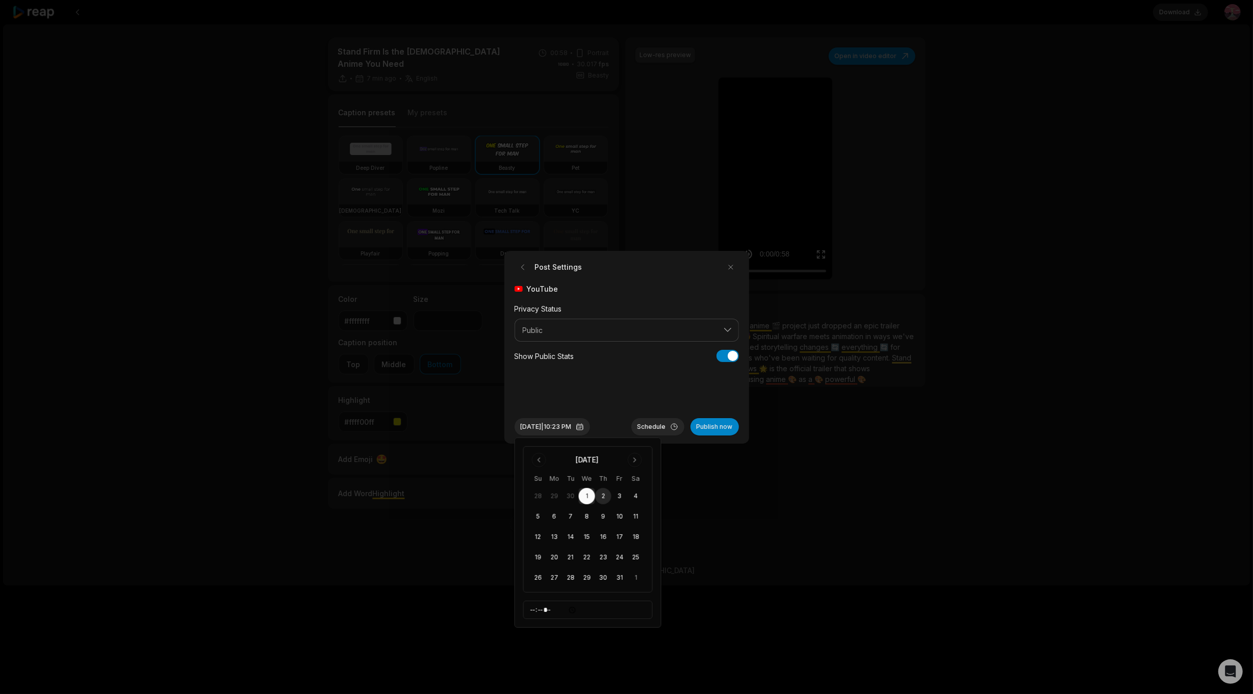
click at [600, 497] on button "2" at bounding box center [603, 496] width 16 height 16
click at [586, 429] on button "Oct 2, 2025 | 10:23 PM" at bounding box center [551, 426] width 75 height 17
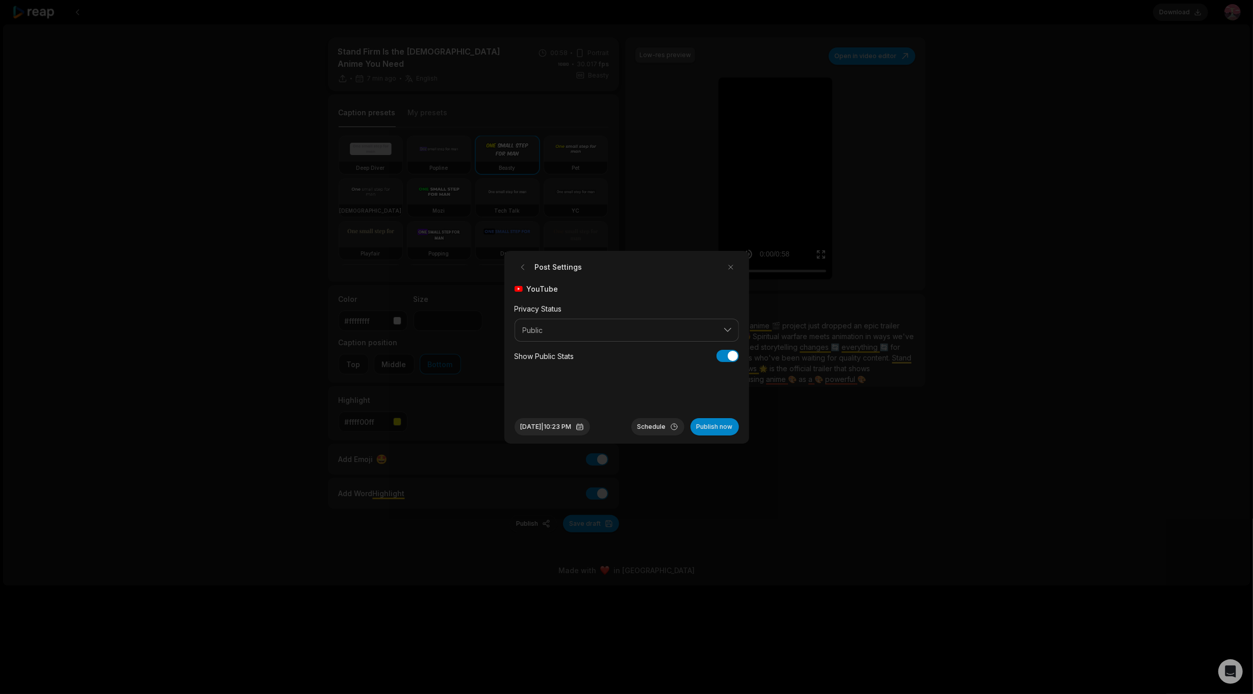
click at [653, 430] on button "Schedule" at bounding box center [657, 426] width 53 height 17
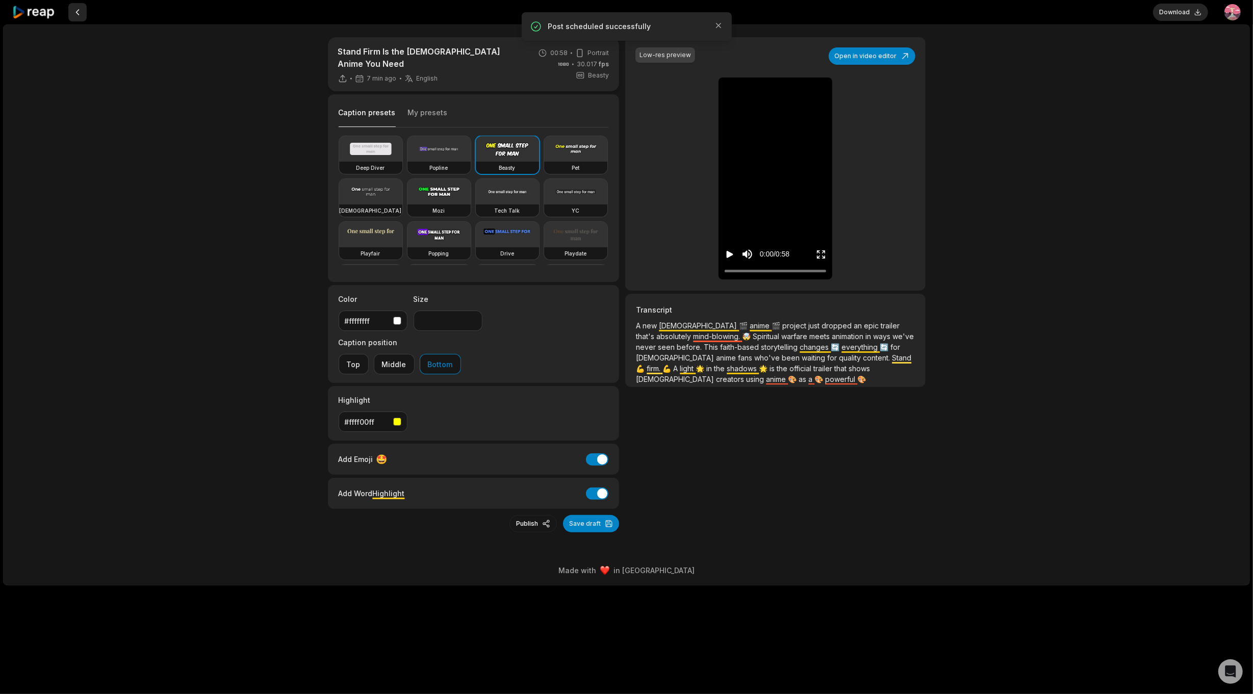
click at [83, 15] on button at bounding box center [77, 12] width 18 height 18
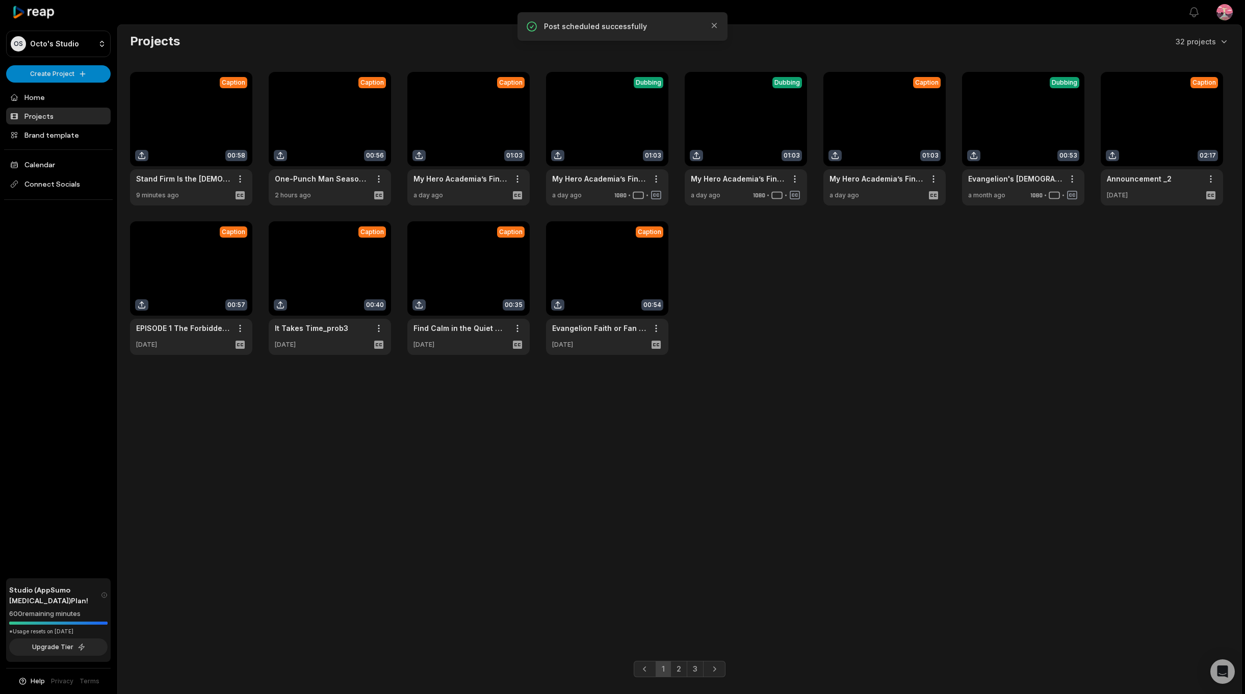
click at [52, 173] on ul "Home Projects Brand template Calendar Connect Socials" at bounding box center [58, 144] width 105 height 111
click at [54, 165] on link "Calendar" at bounding box center [58, 164] width 105 height 17
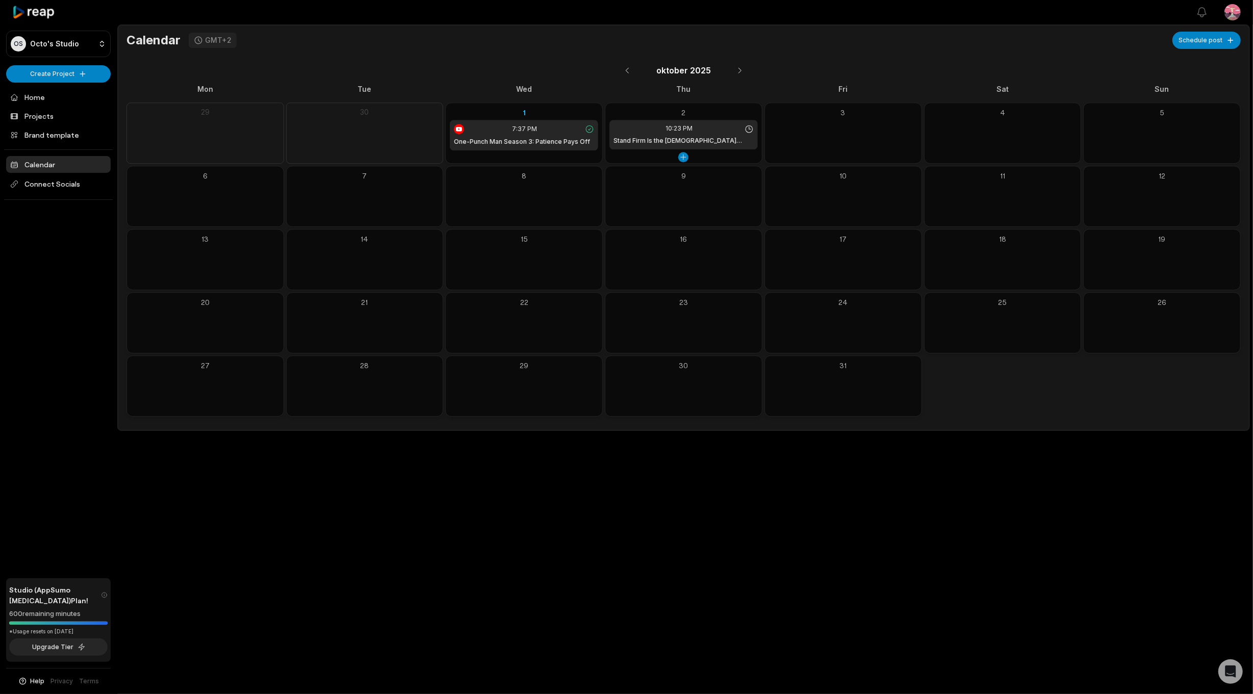
click at [749, 128] on icon at bounding box center [748, 128] width 9 height 9
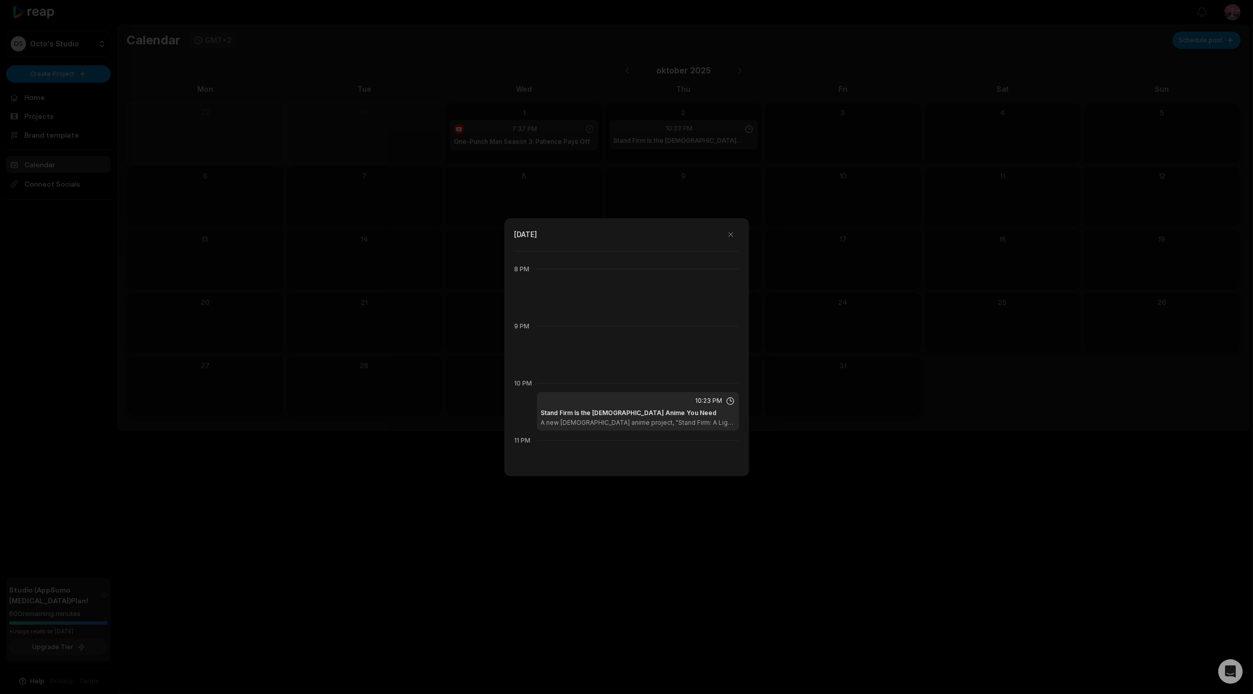
scroll to position [968, 0]
click at [525, 373] on div "7 PM" at bounding box center [523, 377] width 18 height 9
click at [523, 376] on div "7 PM" at bounding box center [523, 377] width 18 height 9
click at [556, 377] on div at bounding box center [638, 377] width 202 height 1
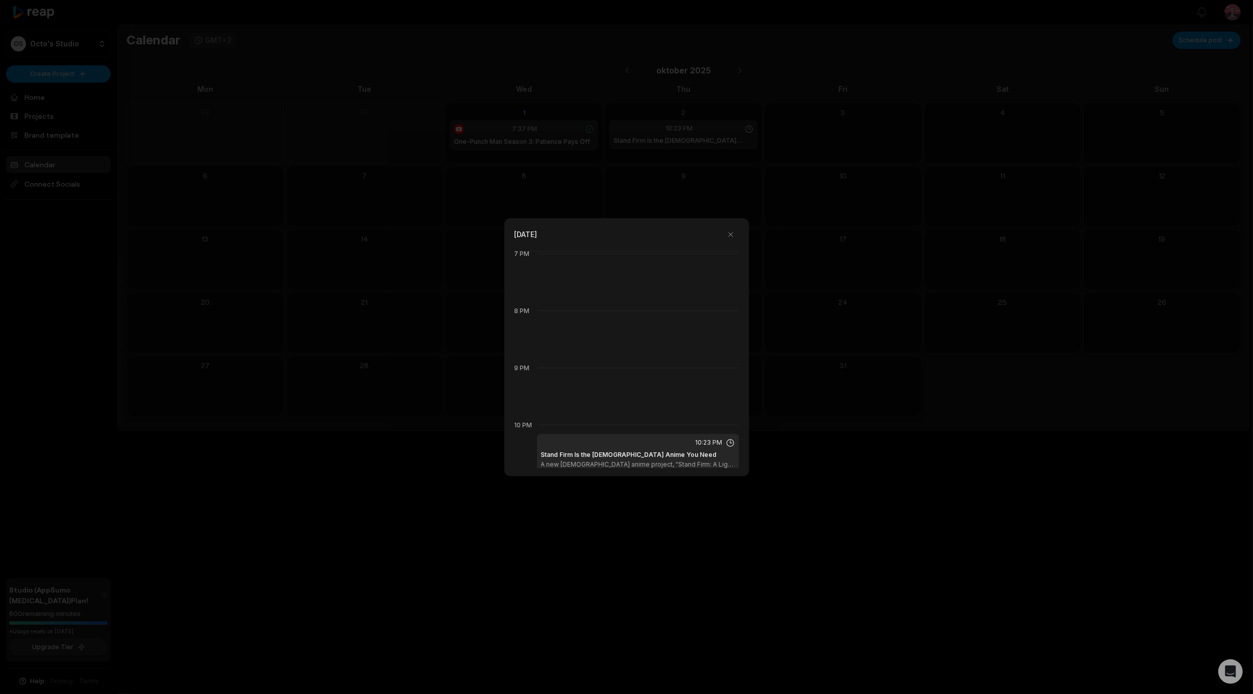
scroll to position [1153, 0]
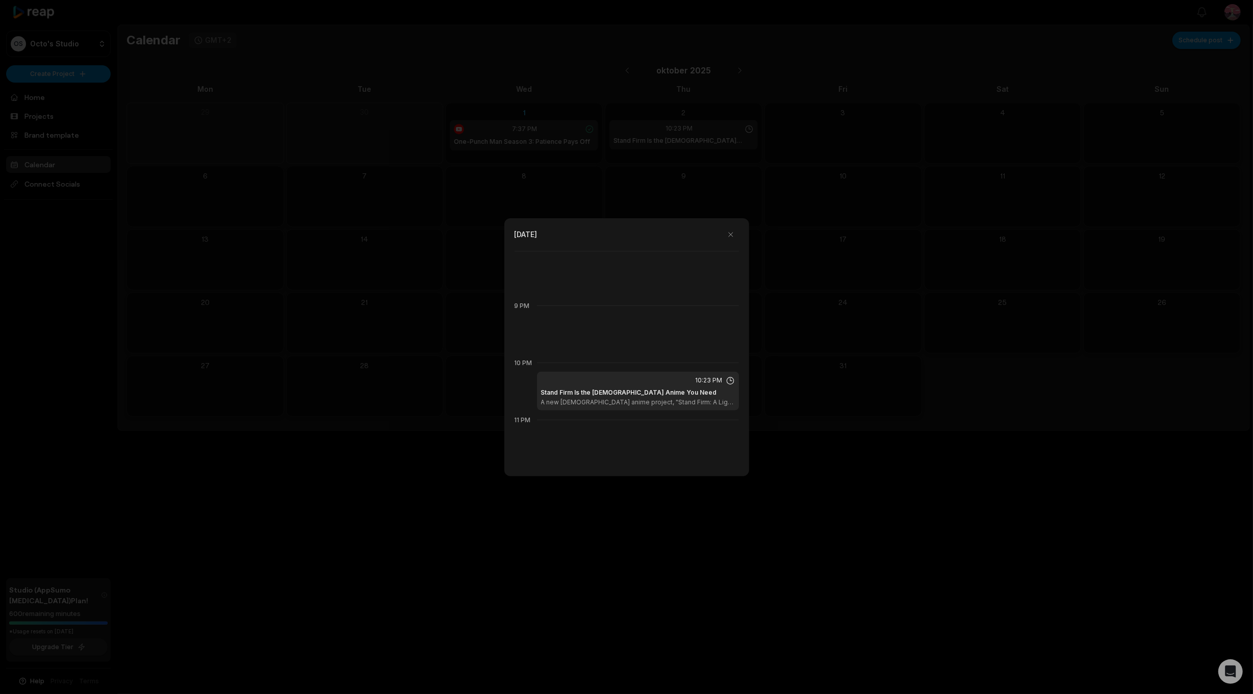
click at [598, 382] on div "10:23 PM" at bounding box center [638, 380] width 194 height 9
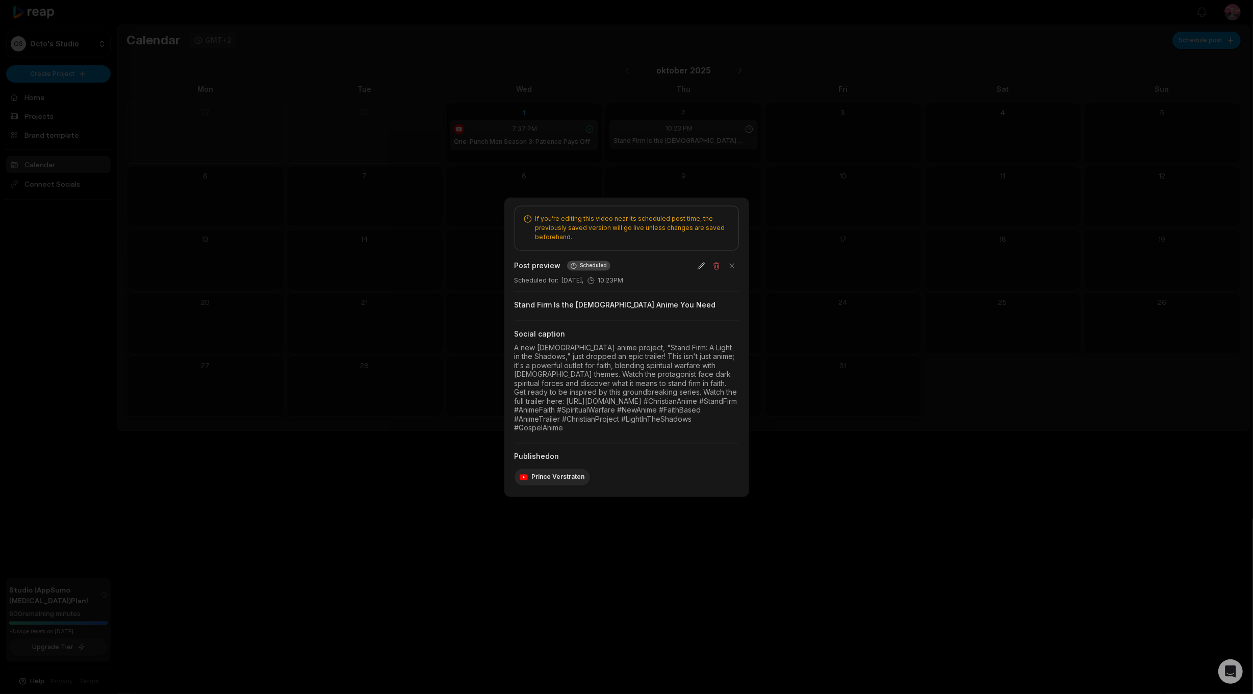
click at [609, 278] on div "Scheduled for : October 2, 10:23PM" at bounding box center [626, 280] width 224 height 9
click at [705, 266] on button "button" at bounding box center [701, 266] width 14 height 14
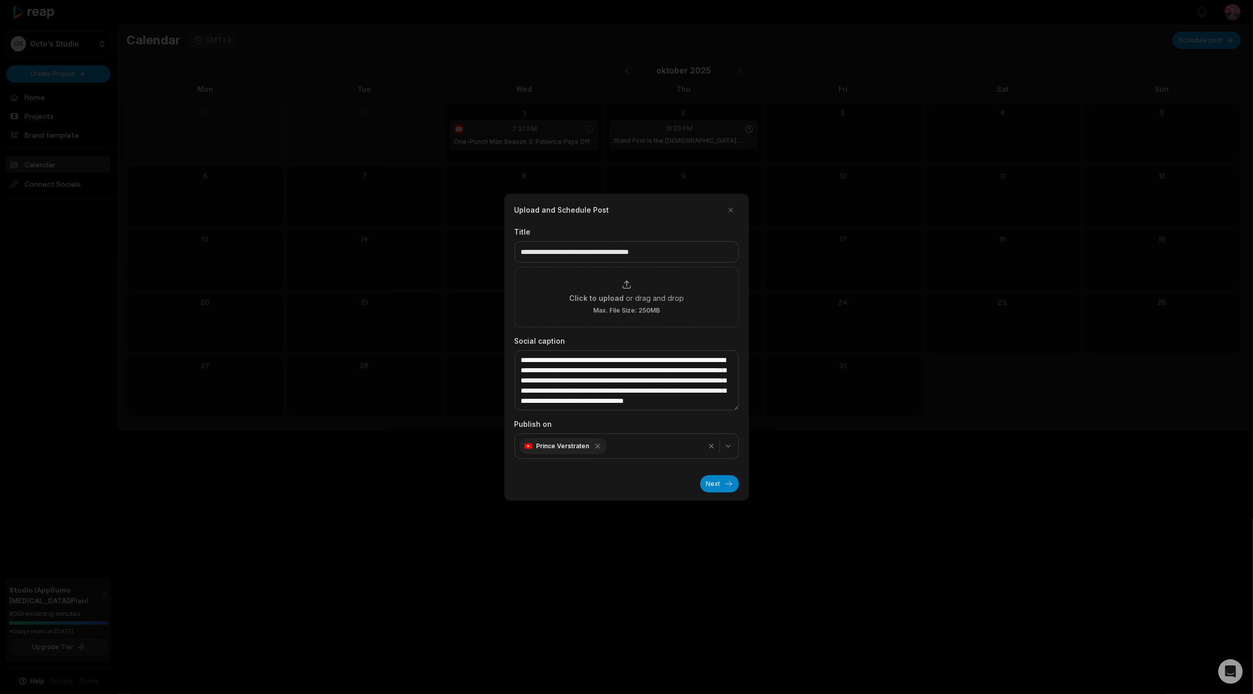
click at [723, 484] on button "Next" at bounding box center [719, 483] width 39 height 17
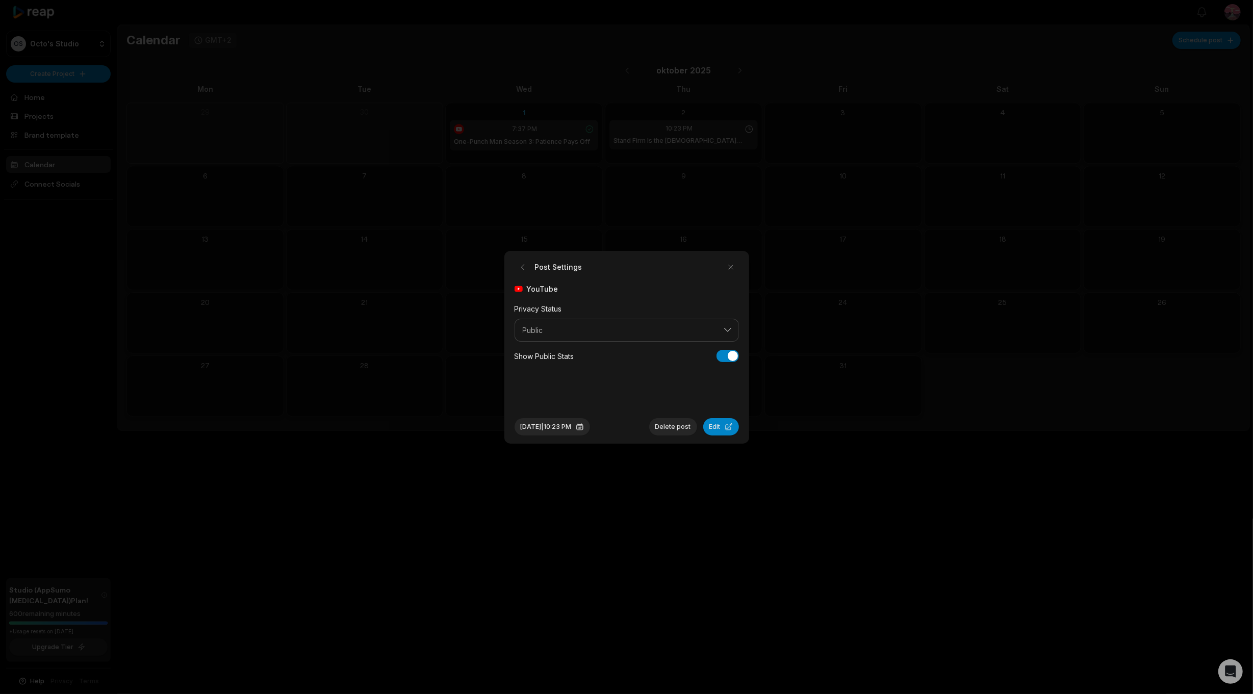
click at [590, 430] on button "Oct 2, 2025 | 10:23 PM" at bounding box center [551, 426] width 75 height 17
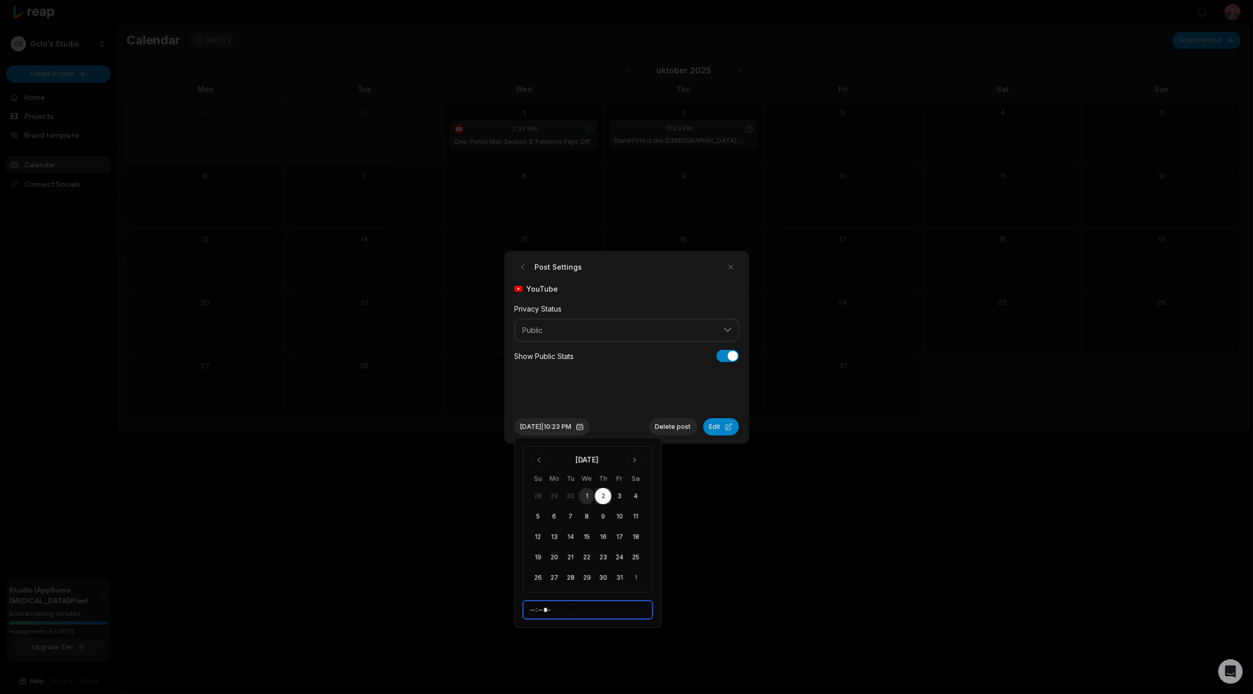
click at [537, 609] on input "*****" at bounding box center [588, 610] width 130 height 18
type input "*****"
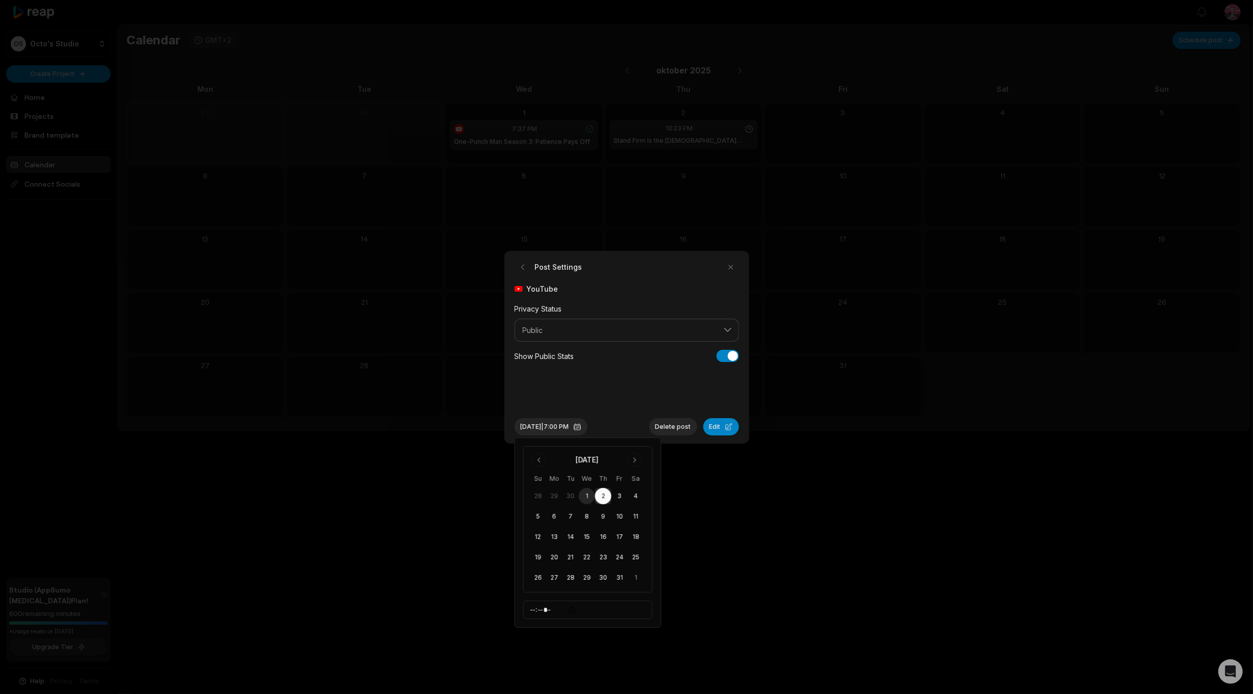
click at [729, 529] on div at bounding box center [626, 347] width 1253 height 694
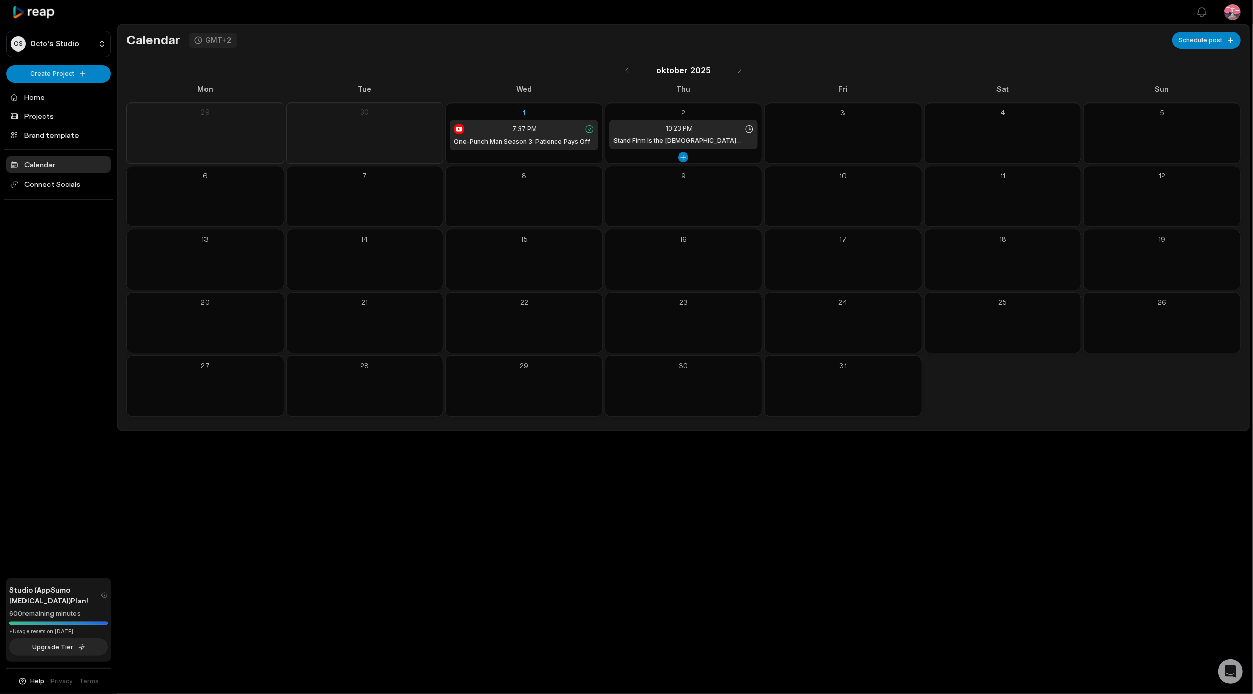
click at [692, 142] on h1 "Stand Firm Is the [DEMOGRAPHIC_DATA] Anime You Need" at bounding box center [683, 140] width 140 height 9
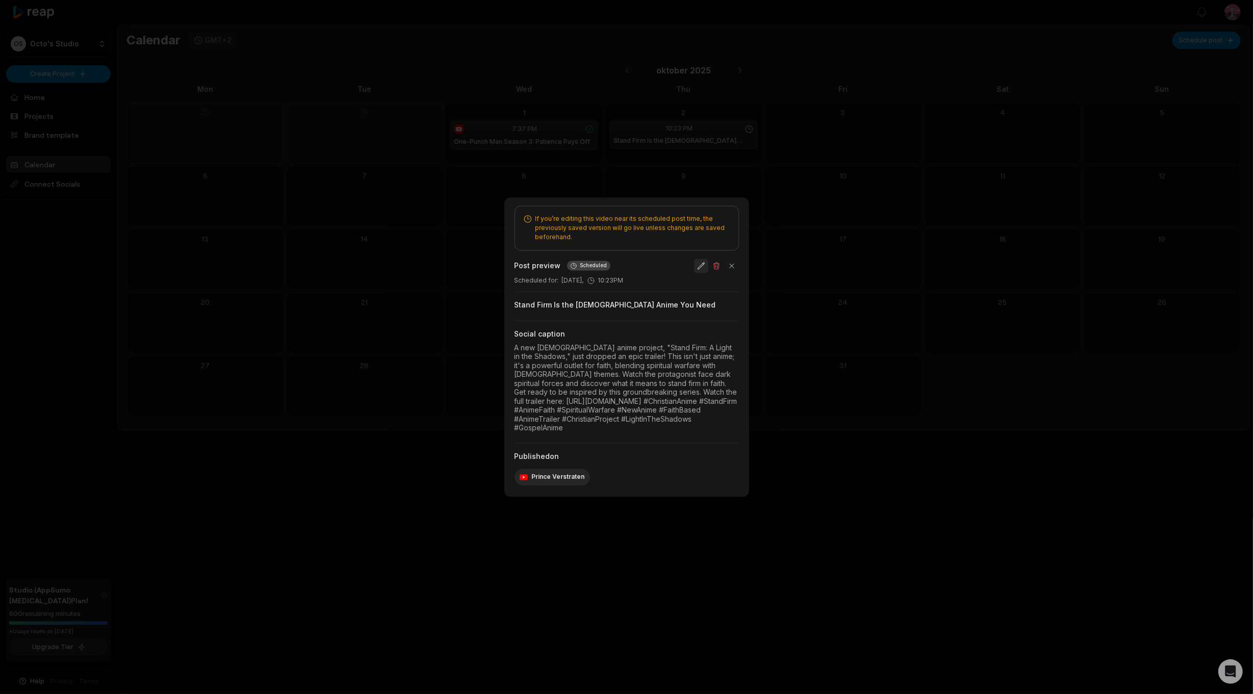
click at [707, 268] on button "button" at bounding box center [701, 266] width 14 height 14
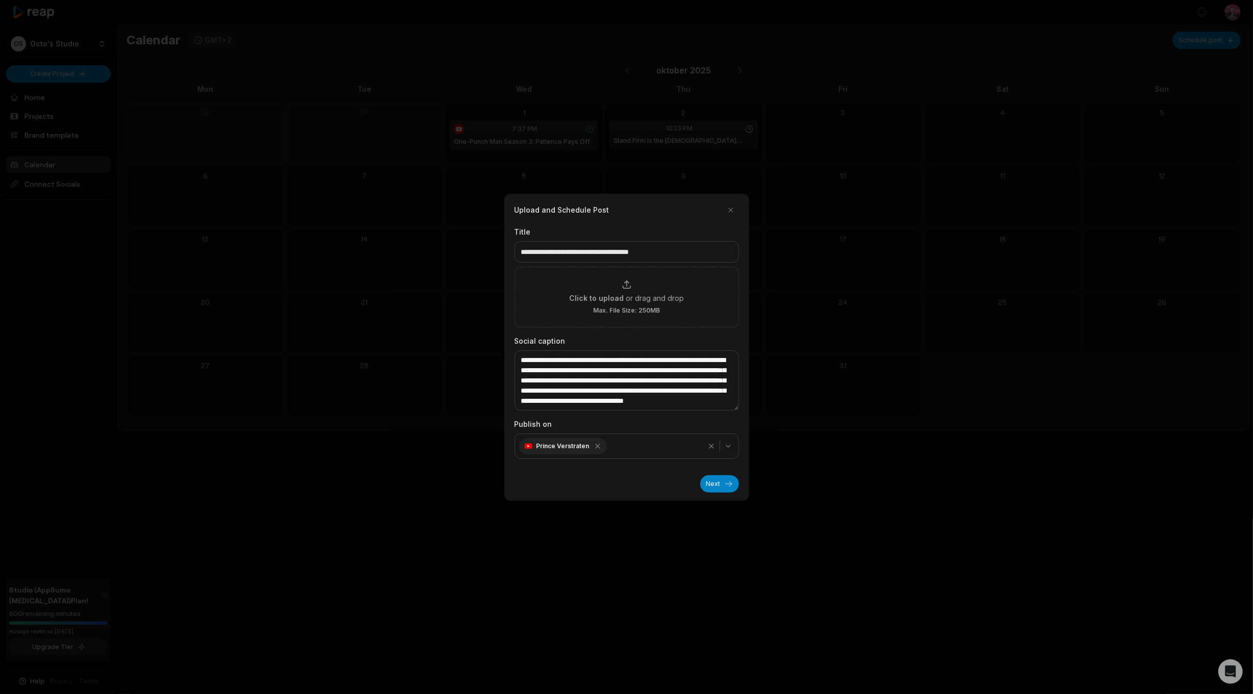
click at [711, 480] on button "Next" at bounding box center [719, 483] width 39 height 17
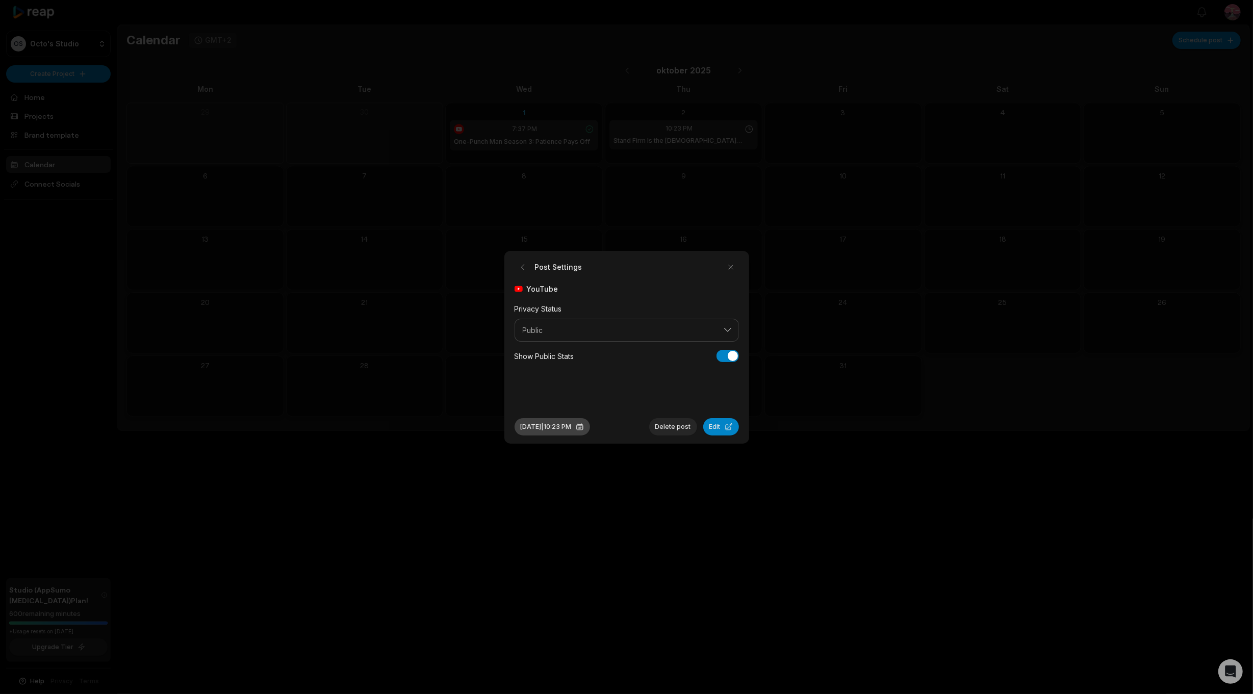
click at [579, 433] on button "Oct 2, 2025 | 10:23 PM" at bounding box center [551, 426] width 75 height 17
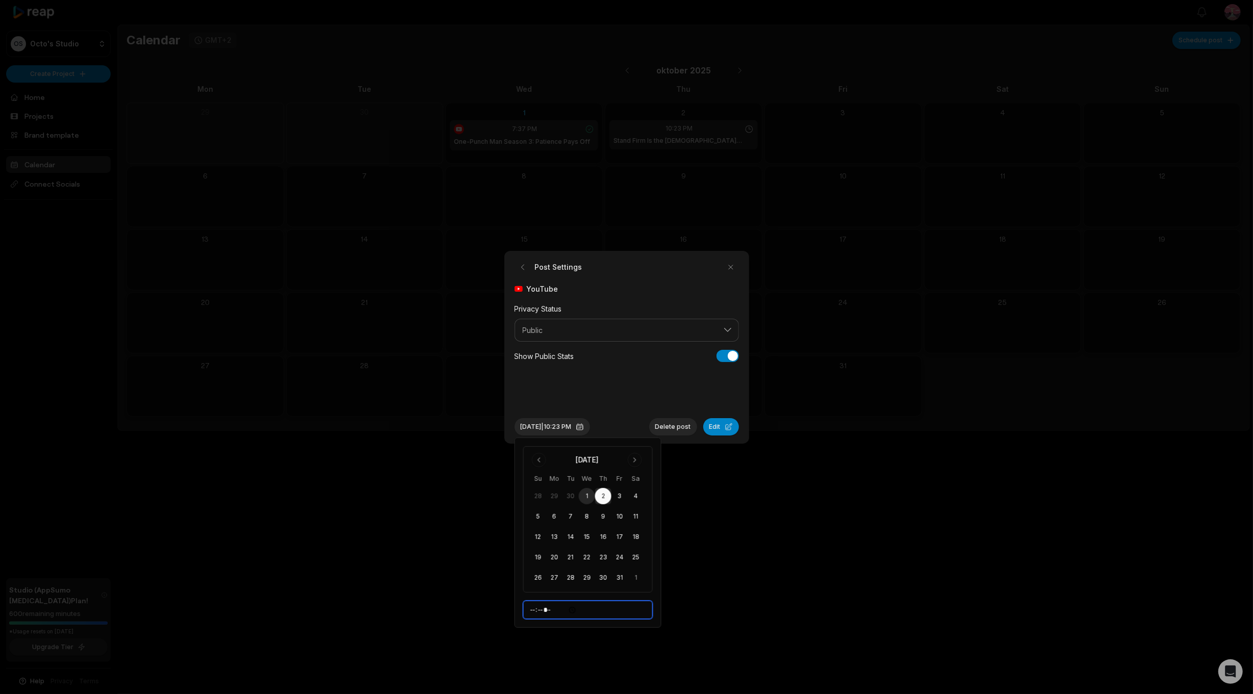
click at [537, 604] on input "*****" at bounding box center [588, 610] width 130 height 18
type input "*****"
click at [557, 609] on input "*****" at bounding box center [588, 610] width 130 height 18
click at [659, 471] on div "October 2025 Su Mo Tu We Th Fr Sa 28 29 30 1 2 3 4 5 6 7 8 9 10 11 12 13 14 15 …" at bounding box center [587, 532] width 147 height 190
click at [725, 430] on button "Edit" at bounding box center [721, 426] width 36 height 17
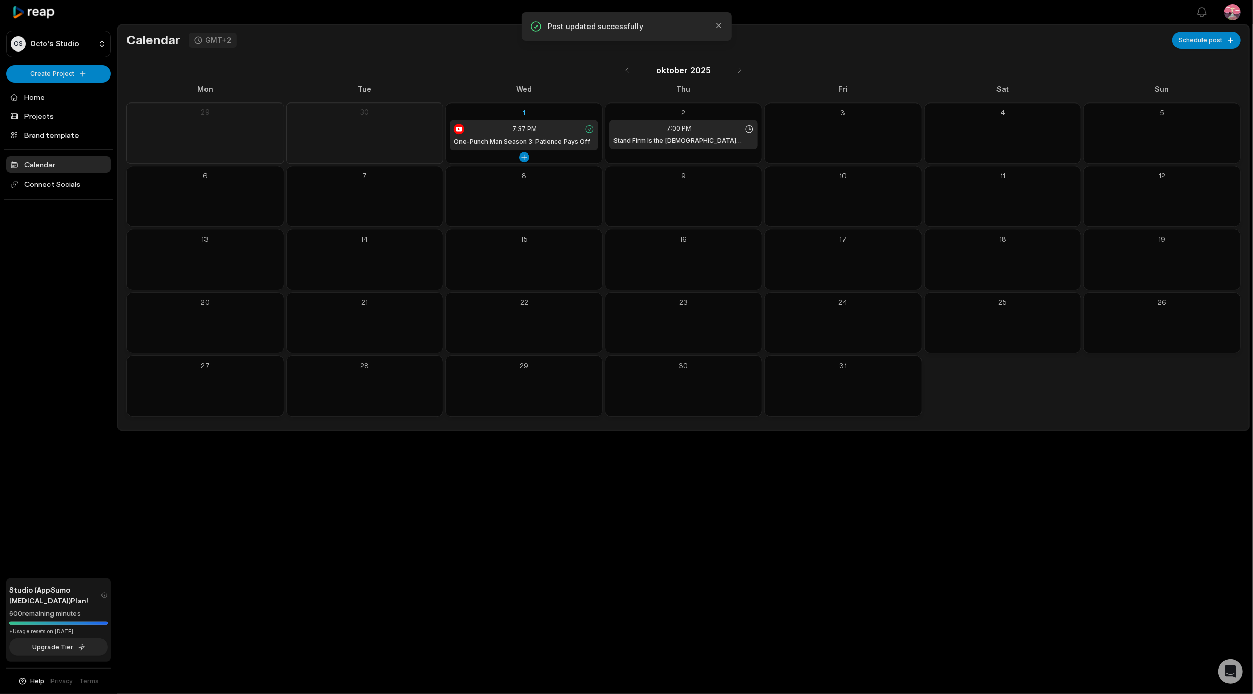
click at [513, 131] on span "7:37 PM" at bounding box center [524, 128] width 25 height 9
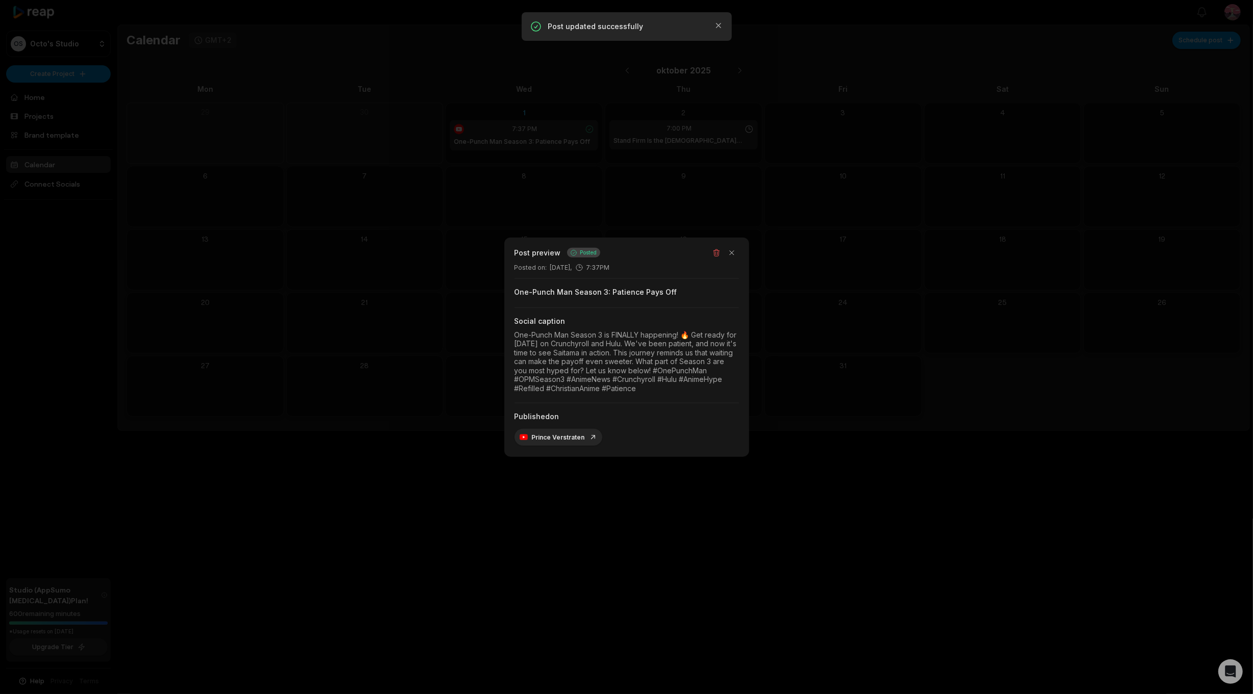
click at [765, 496] on div at bounding box center [626, 347] width 1253 height 694
